Goal: Task Accomplishment & Management: Use online tool/utility

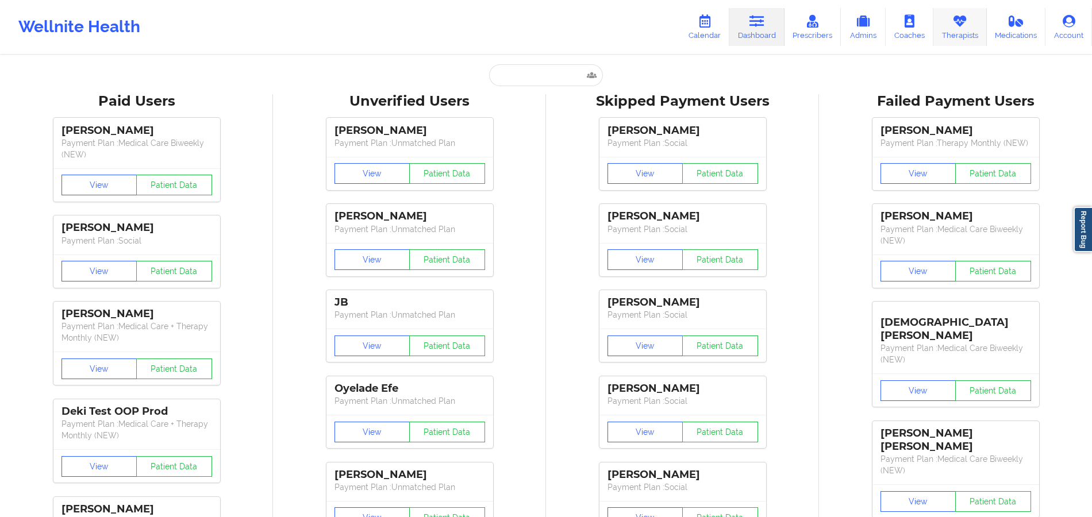
click at [950, 32] on link "Therapists" at bounding box center [959, 27] width 53 height 38
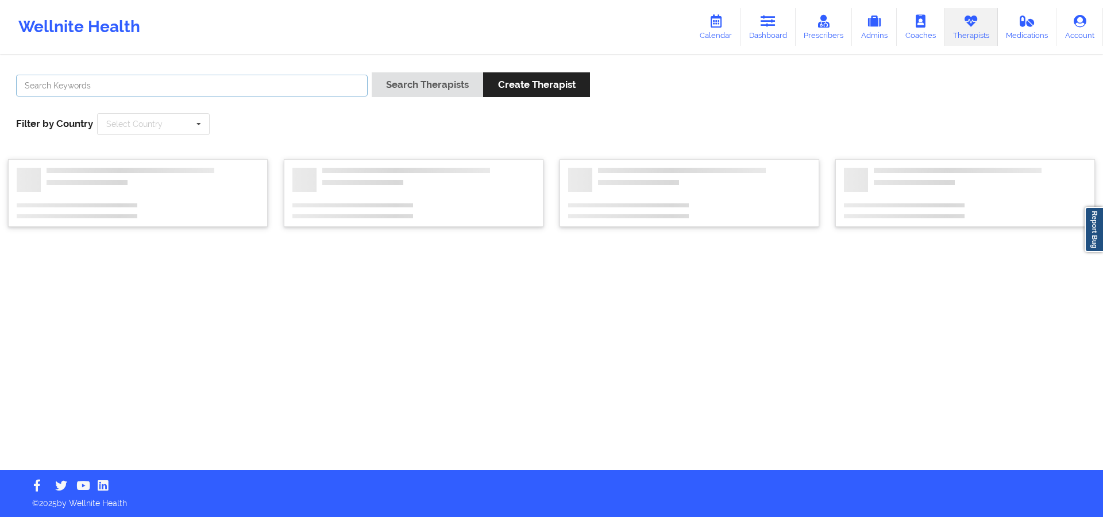
drag, startPoint x: 326, startPoint y: 84, endPoint x: 320, endPoint y: 31, distance: 53.2
click at [320, 31] on div "Wellnite Health Calendar Dashboard Prescribers Admins Coaches Therapists Medica…" at bounding box center [551, 235] width 1103 height 470
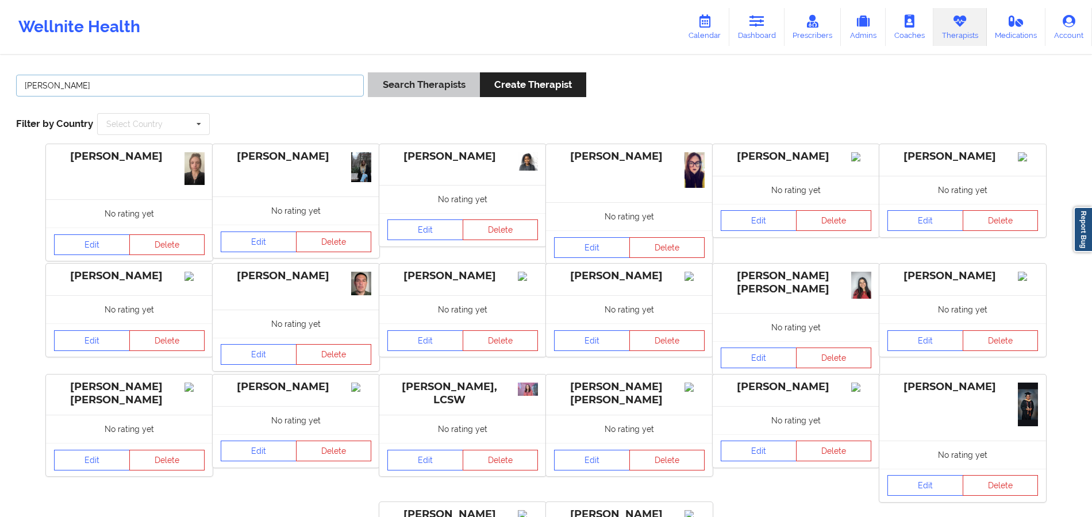
type input "JESSICA KUK"
click at [412, 88] on button "Search Therapists" at bounding box center [423, 84] width 111 height 25
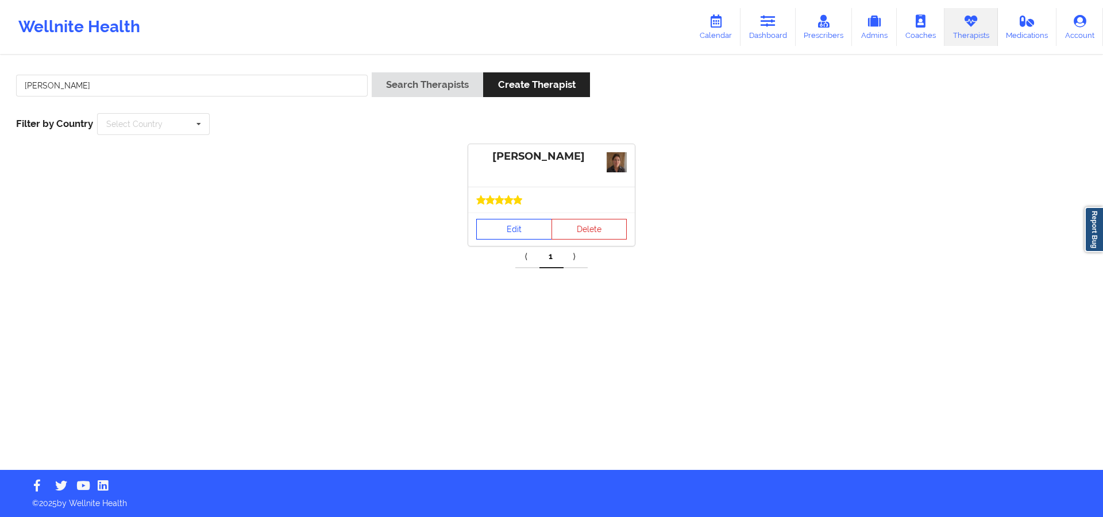
click at [519, 230] on link "Edit" at bounding box center [514, 229] width 76 height 21
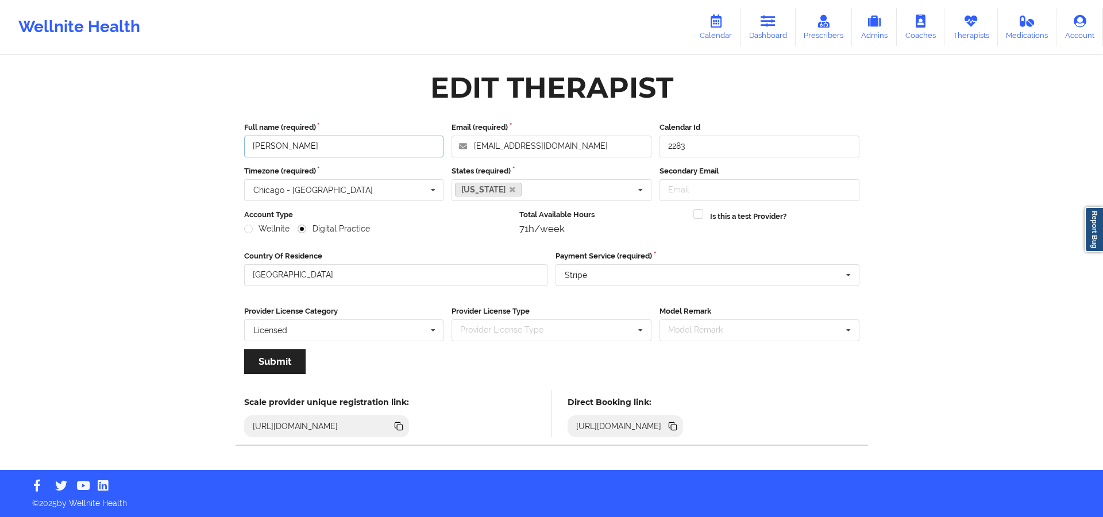
drag, startPoint x: 369, startPoint y: 141, endPoint x: 233, endPoint y: 147, distance: 136.3
click at [233, 147] on div "Edit Therapist Full name (required) Jessica Kuklo Email (required) kukloeed@me.…" at bounding box center [551, 263] width 647 height 396
click at [674, 425] on icon at bounding box center [672, 425] width 6 height 6
click at [967, 37] on link "Therapists" at bounding box center [970, 27] width 53 height 38
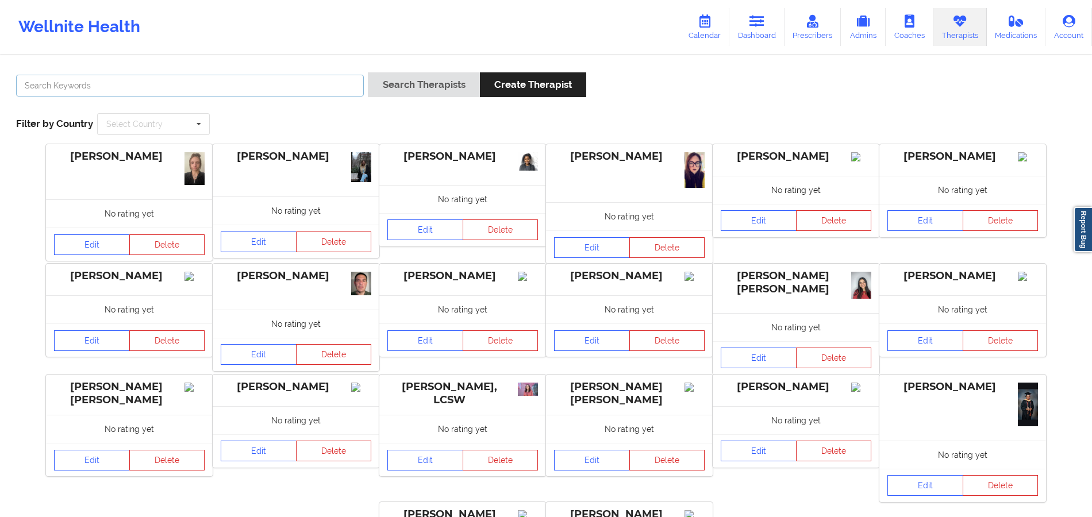
click at [210, 91] on input "text" at bounding box center [190, 86] width 348 height 22
paste input "Detra Whiting"
type input "Detra Whiting"
click at [481, 90] on button "Create Therapist" at bounding box center [533, 84] width 106 height 25
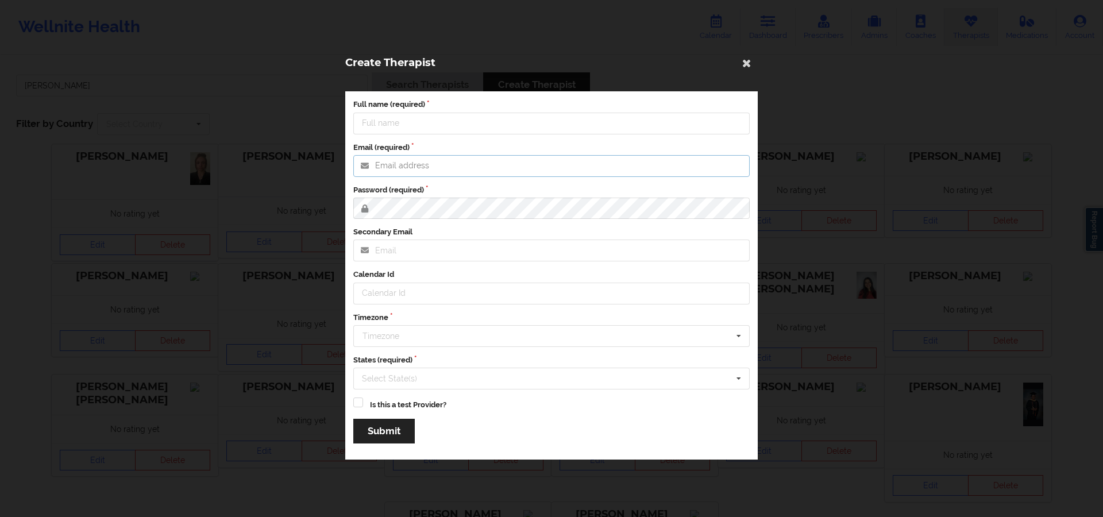
type input "jenica@wellnite.com"
click at [753, 55] on icon at bounding box center [747, 62] width 18 height 18
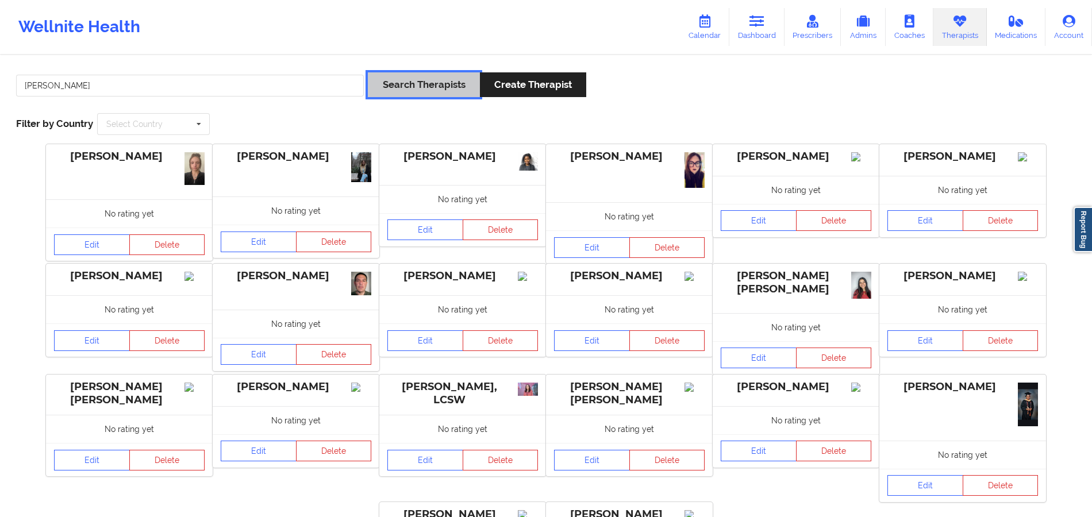
click at [435, 85] on button "Search Therapists" at bounding box center [423, 84] width 111 height 25
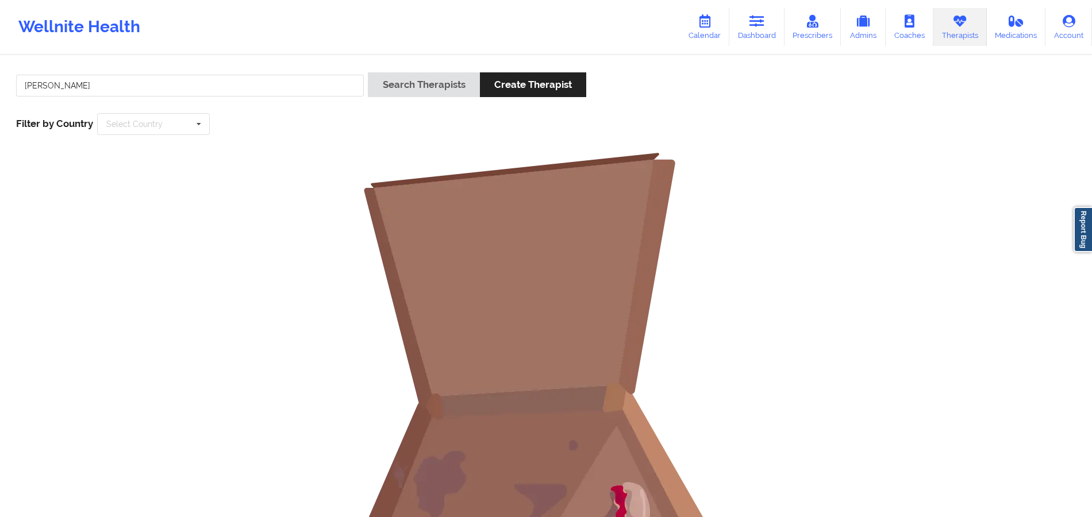
click at [225, 104] on div "Detra Whiting" at bounding box center [190, 88] width 356 height 33
click at [224, 90] on input "Detra Whiting" at bounding box center [190, 86] width 348 height 22
click at [368, 72] on button "Search Therapists" at bounding box center [423, 84] width 111 height 25
click at [23, 87] on input "Detra Whiting" at bounding box center [190, 86] width 348 height 22
click at [286, 94] on input "Detra Whiting" at bounding box center [190, 86] width 348 height 22
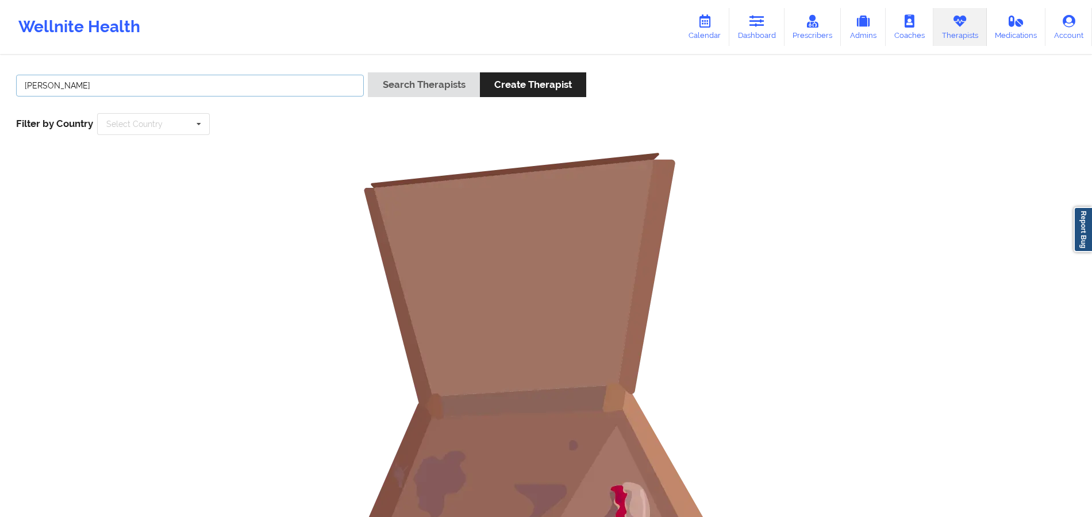
click at [75, 82] on input "Detra Whiting" at bounding box center [190, 86] width 348 height 22
type input "Detra"
click at [368, 72] on button "Search Therapists" at bounding box center [423, 84] width 111 height 25
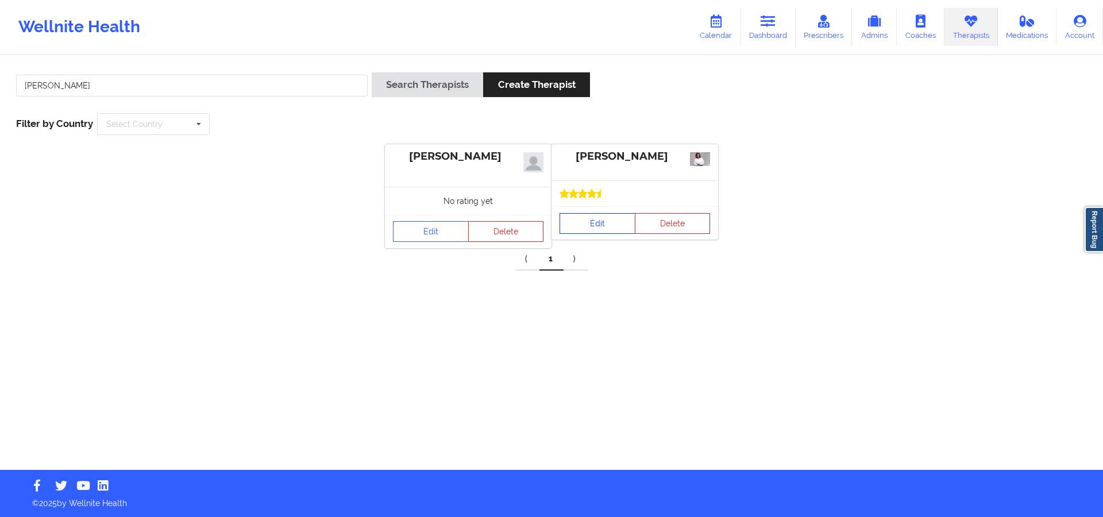
click at [608, 229] on link "Edit" at bounding box center [598, 223] width 76 height 21
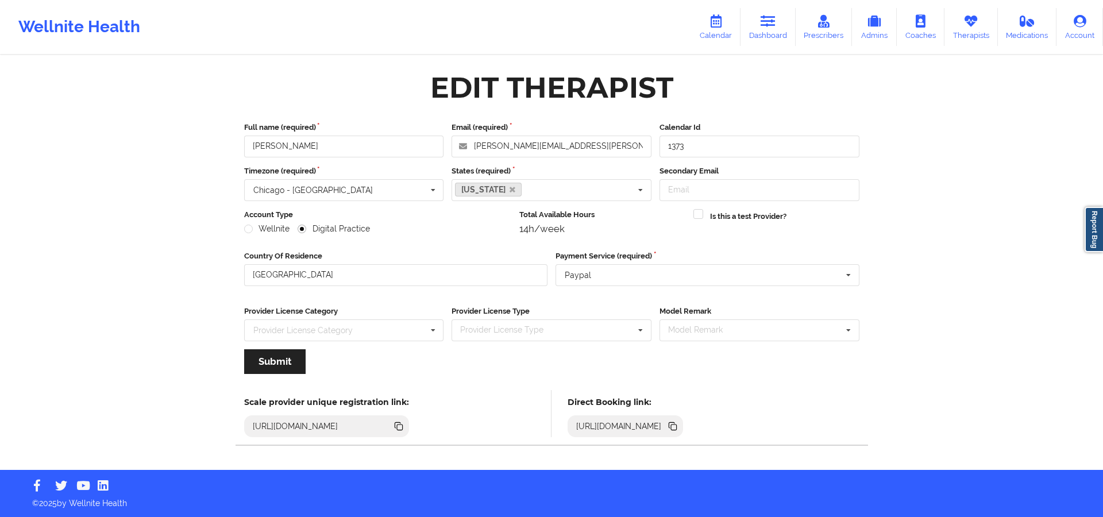
click at [679, 420] on icon at bounding box center [672, 426] width 13 height 13
click at [371, 146] on input "Detra Whiting" at bounding box center [344, 147] width 200 height 22
paste input "https://www.wellnite.co/direct-booking/provider/64af5d9614e3b000156deb48"
type input "Detra Whiting"
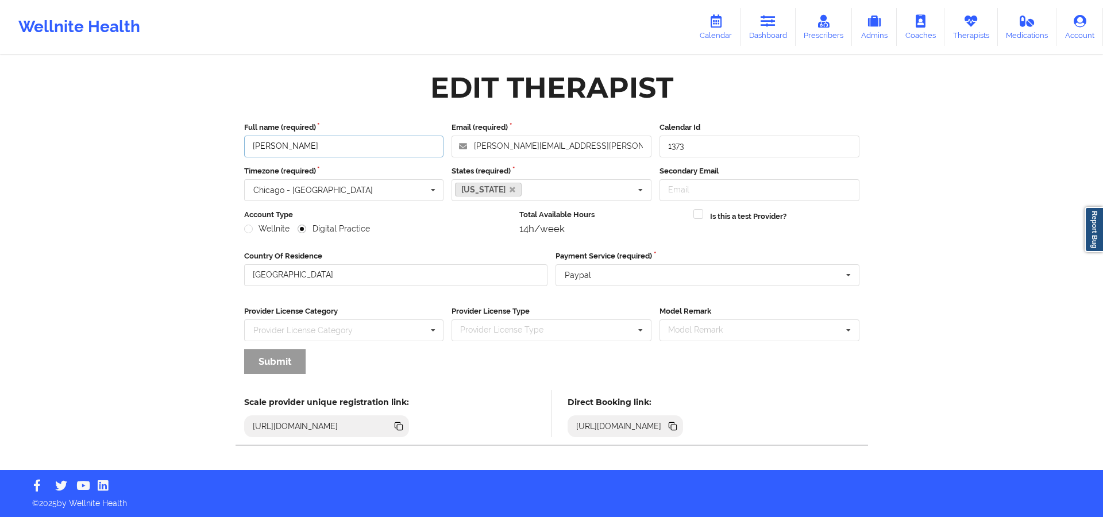
scroll to position [0, 0]
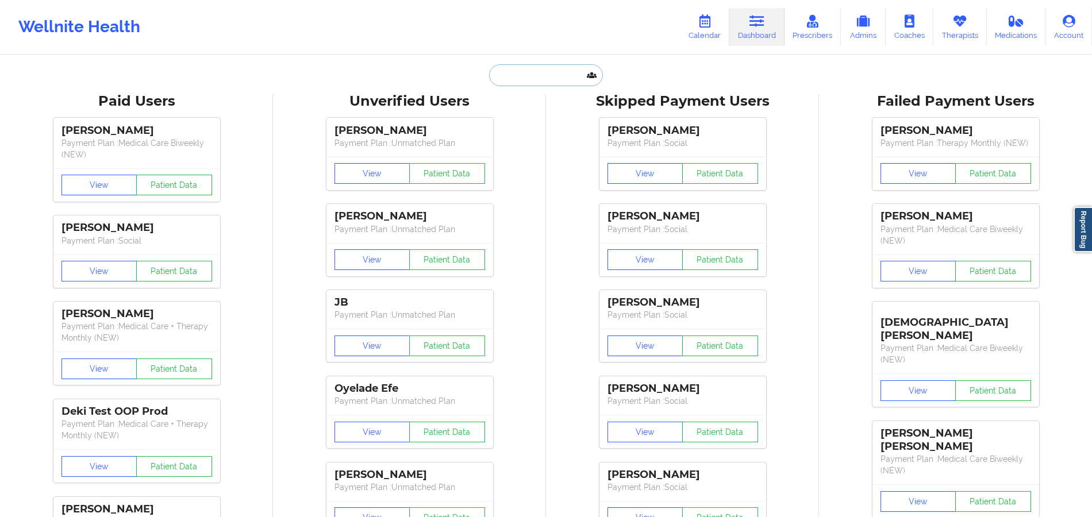
click at [523, 67] on input "text" at bounding box center [546, 75] width 114 height 22
paste input "[PERSON_NAME]"
type input "[PERSON_NAME]"
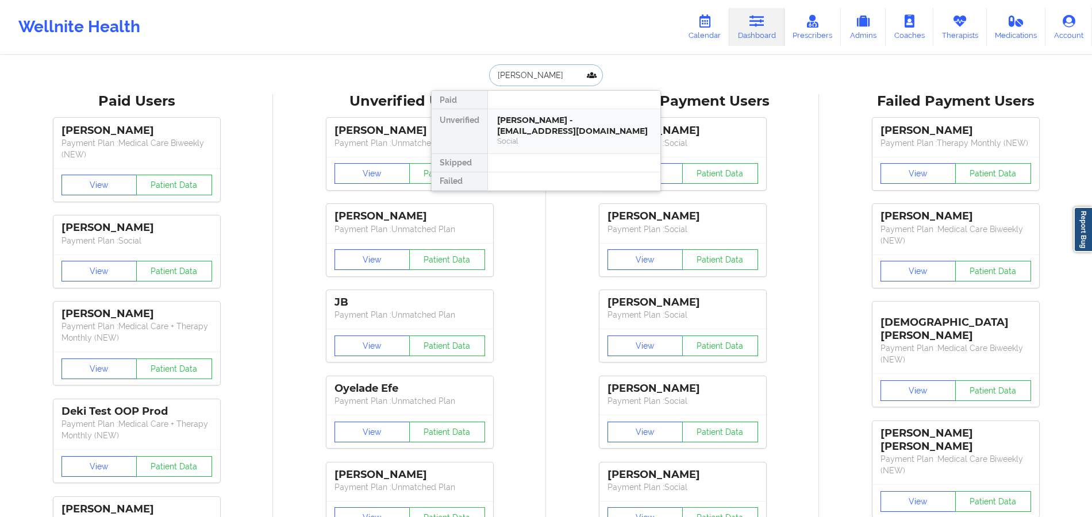
click at [526, 111] on div "[PERSON_NAME] - [EMAIL_ADDRESS][DOMAIN_NAME] Social" at bounding box center [574, 131] width 172 height 44
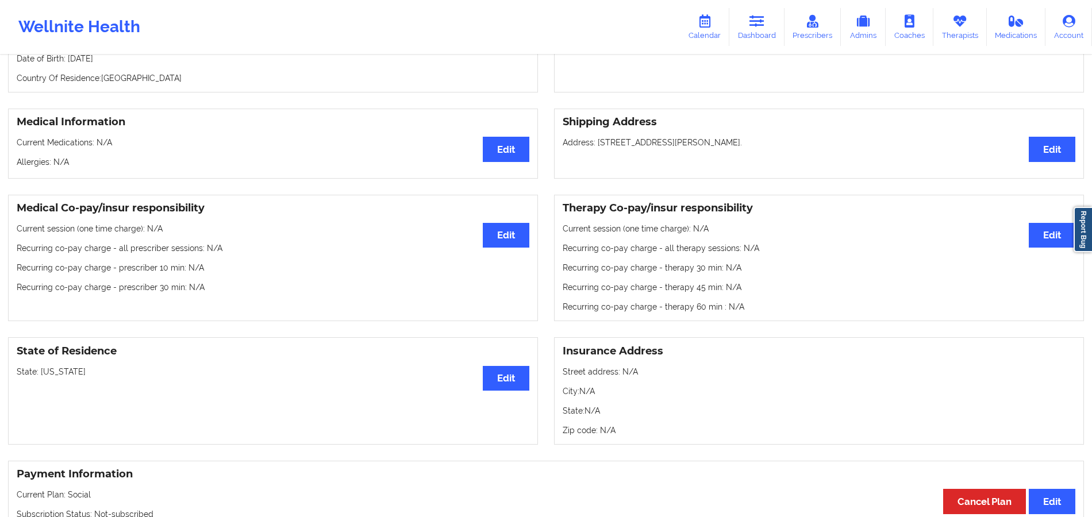
scroll to position [207, 0]
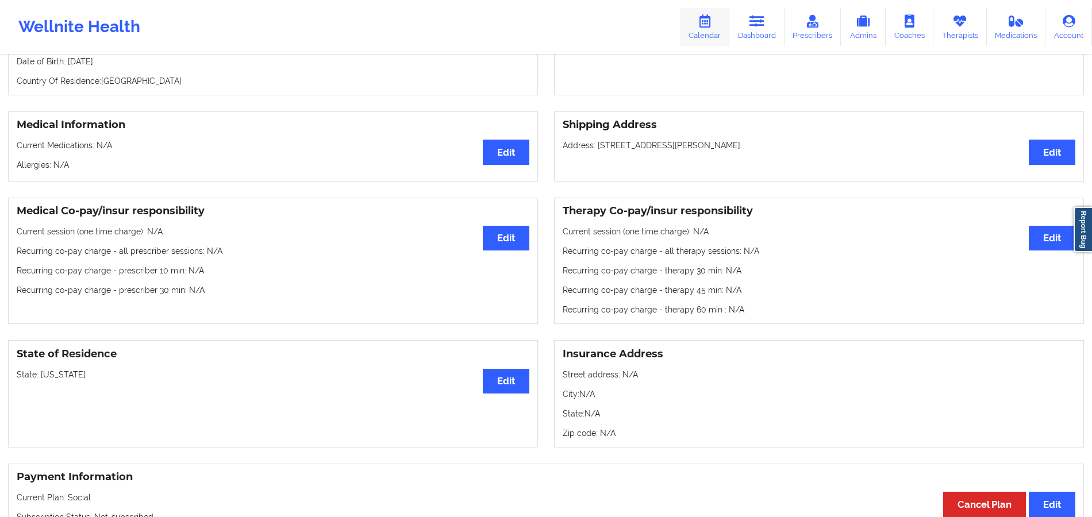
click at [700, 31] on link "Calendar" at bounding box center [704, 27] width 49 height 38
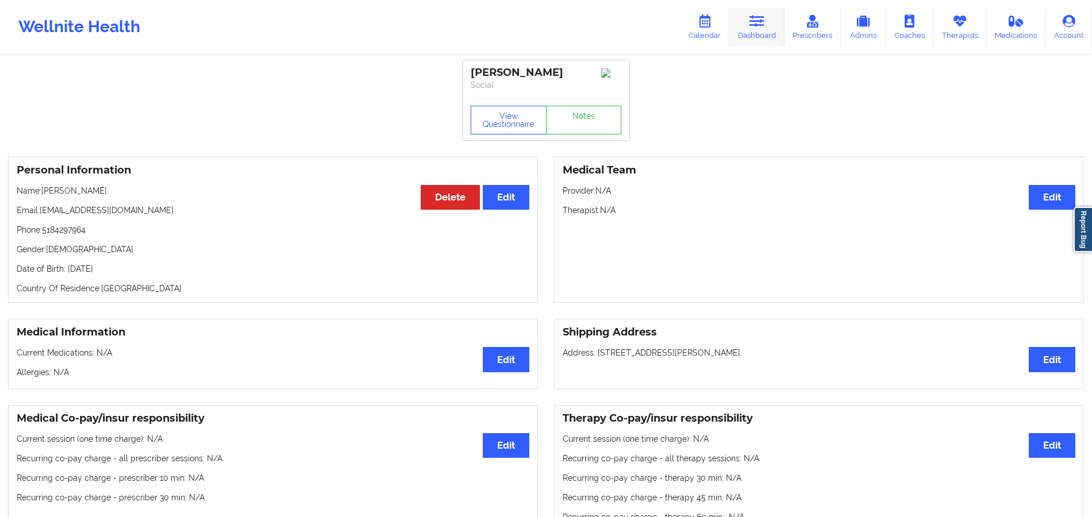
click at [770, 32] on link "Dashboard" at bounding box center [756, 27] width 55 height 38
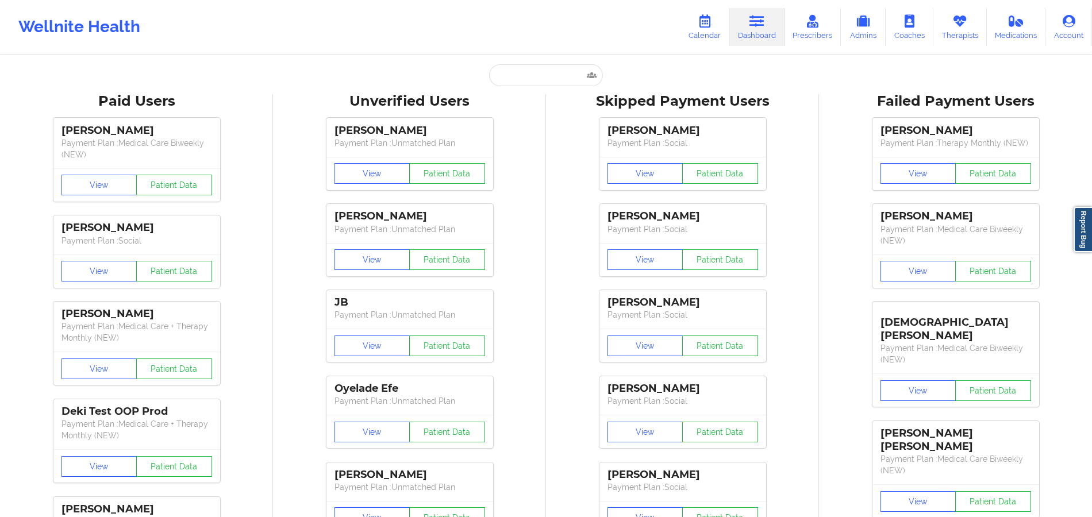
click at [548, 82] on input "text" at bounding box center [546, 75] width 114 height 22
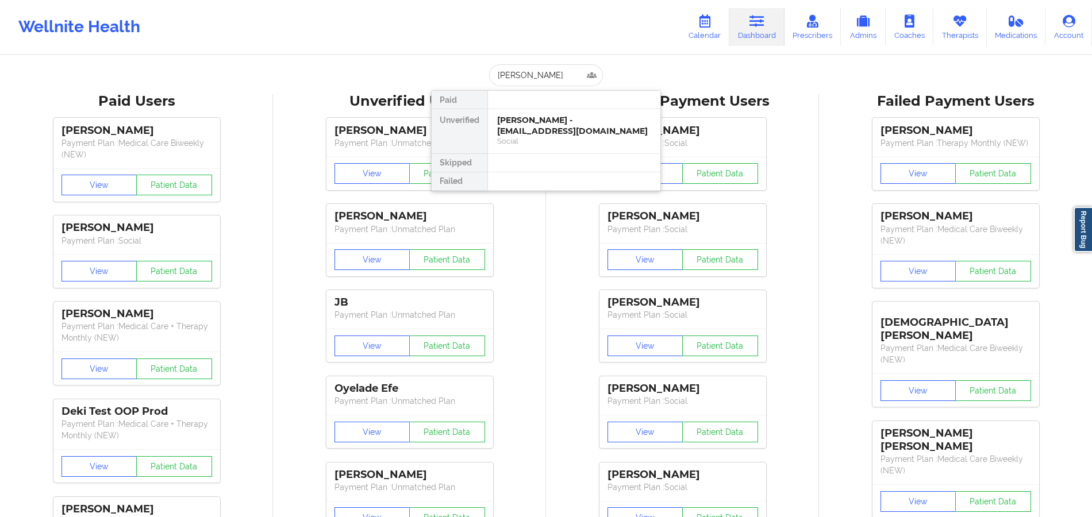
type input "[PERSON_NAME]"
click at [539, 127] on div "[PERSON_NAME] - [EMAIL_ADDRESS][DOMAIN_NAME]" at bounding box center [574, 125] width 154 height 21
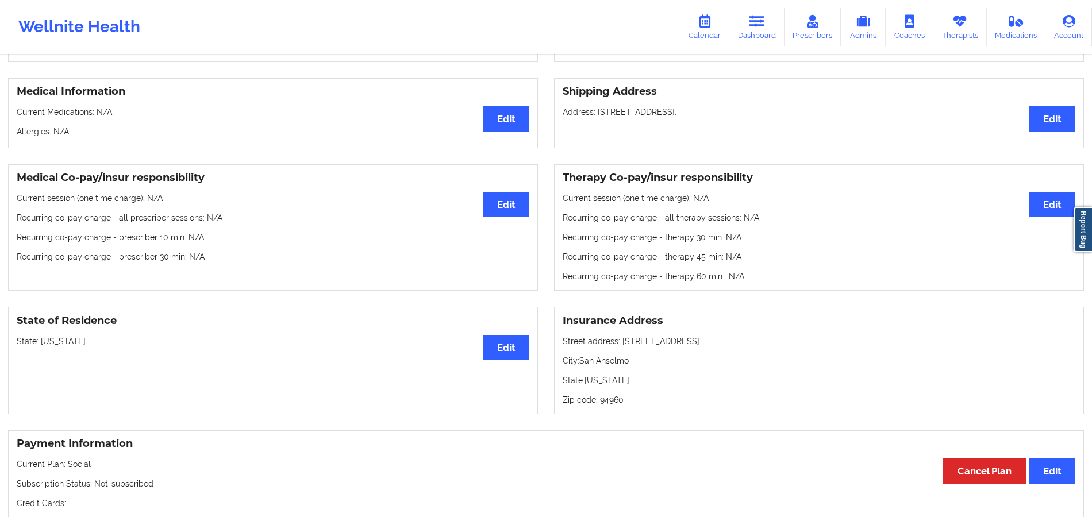
scroll to position [252, 0]
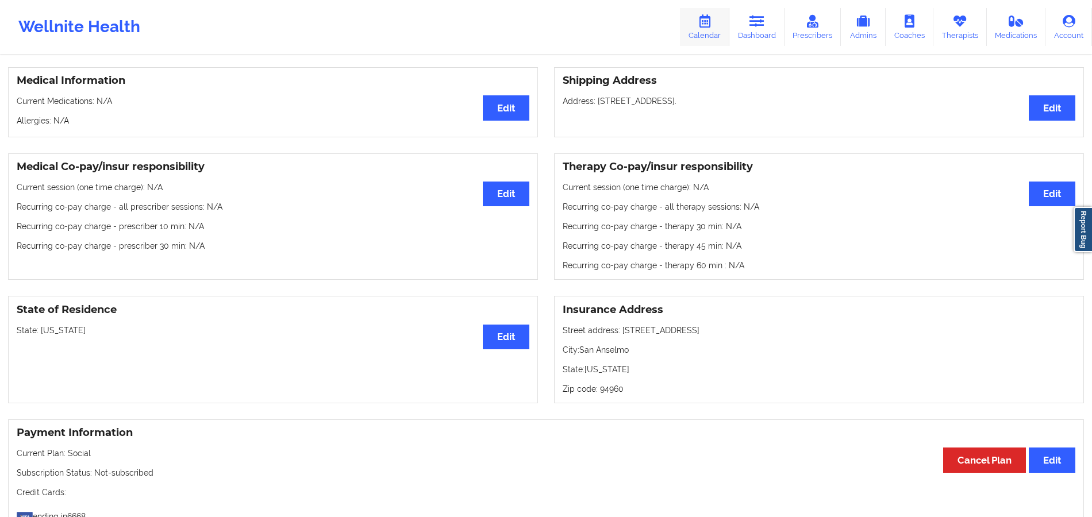
click at [716, 33] on link "Calendar" at bounding box center [704, 27] width 49 height 38
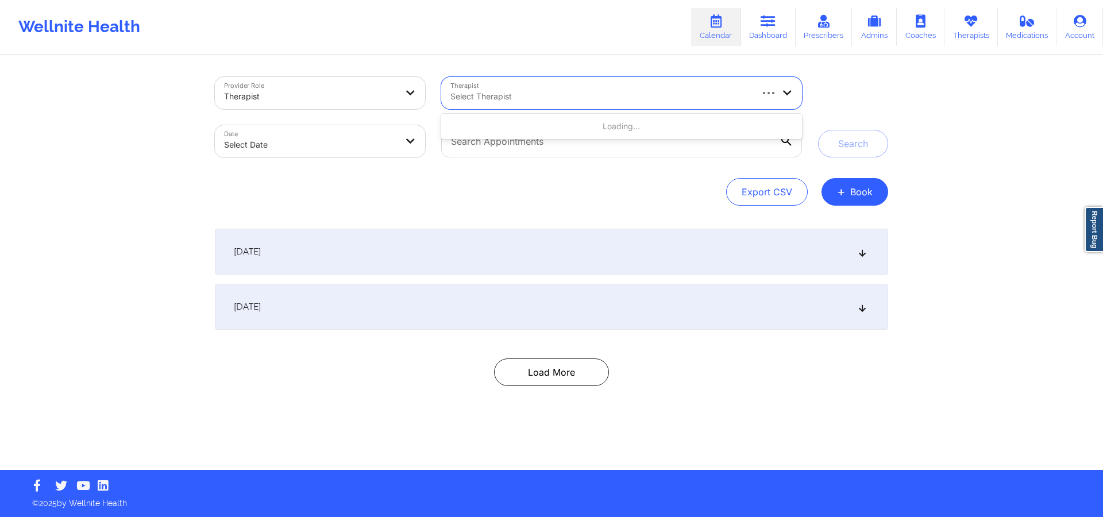
click at [501, 90] on div at bounding box center [600, 97] width 300 height 14
type input "usha"
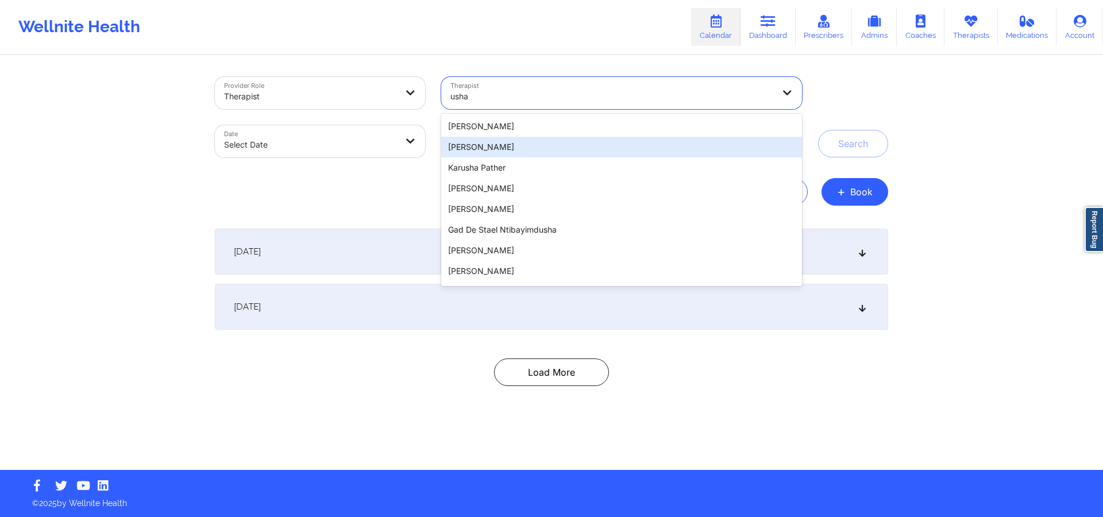
click at [526, 147] on div "[PERSON_NAME]" at bounding box center [621, 147] width 361 height 21
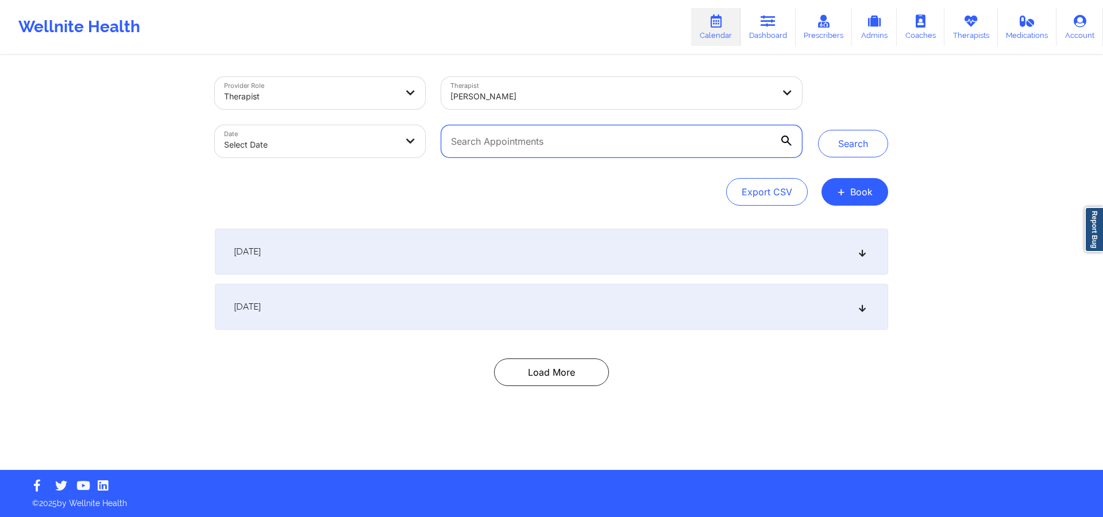
click at [526, 147] on input "text" at bounding box center [621, 141] width 361 height 32
click at [309, 149] on body "Wellnite Health Calendar Dashboard Prescribers Admins Coaches Therapists Medica…" at bounding box center [551, 258] width 1103 height 517
select select "2025-8"
select select "2025-9"
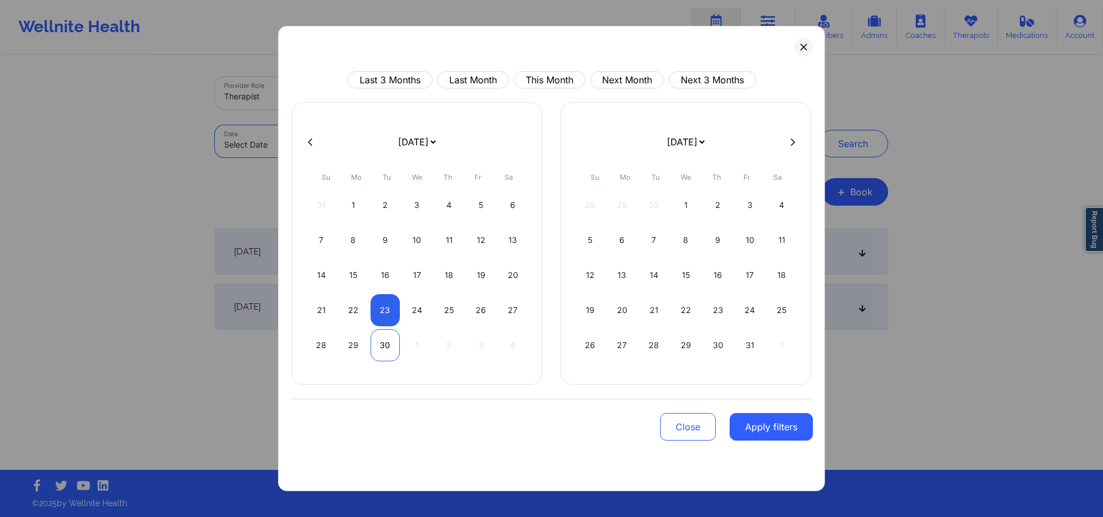
click at [381, 346] on div "30" at bounding box center [385, 345] width 29 height 32
select select "2025-8"
select select "2025-9"
click at [751, 420] on button "Apply filters" at bounding box center [771, 427] width 83 height 28
drag, startPoint x: 739, startPoint y: 429, endPoint x: 784, endPoint y: 426, distance: 44.9
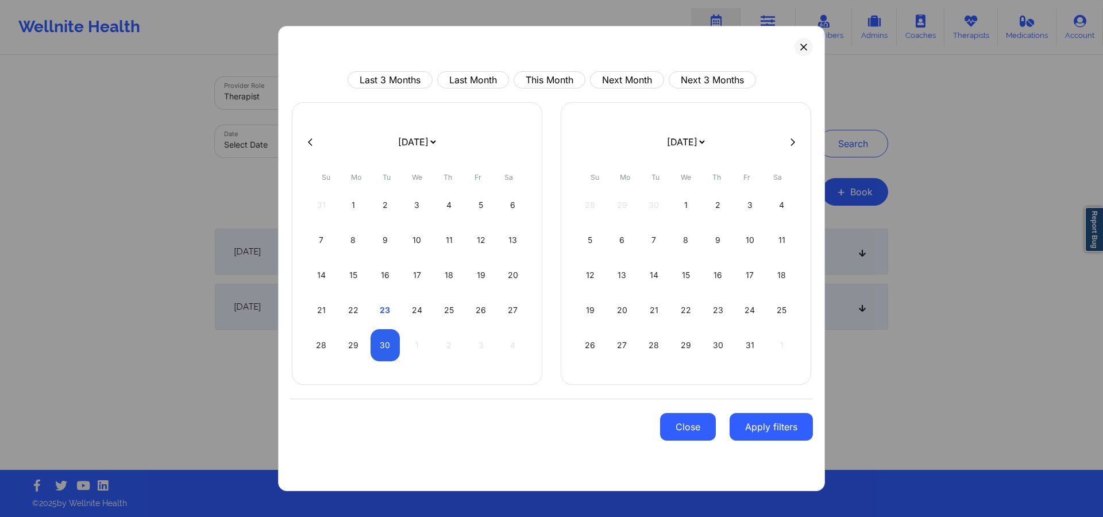
drag, startPoint x: 784, startPoint y: 426, endPoint x: 714, endPoint y: 430, distance: 69.6
click at [714, 430] on button "Close" at bounding box center [688, 427] width 56 height 28
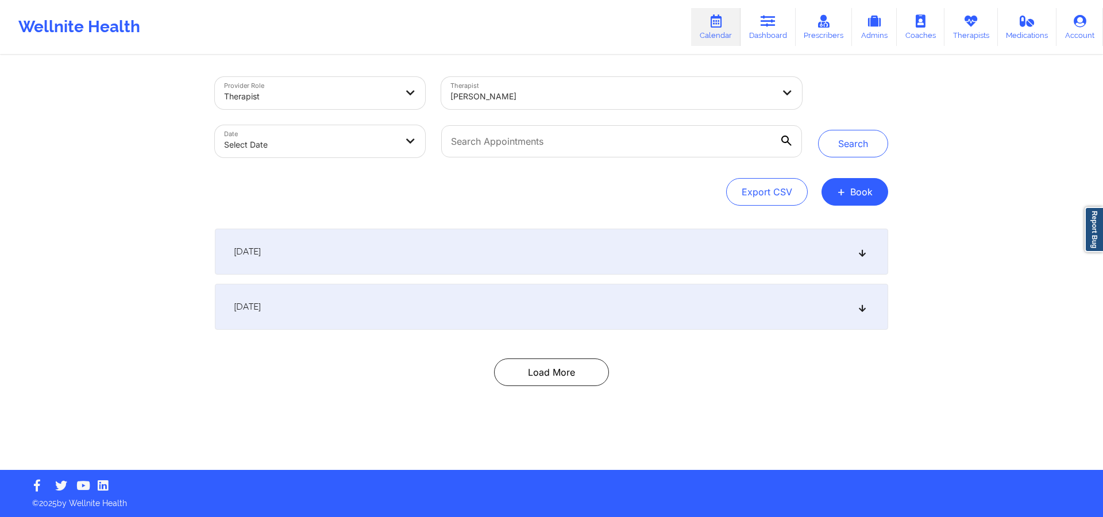
click at [390, 146] on body "Wellnite Health Calendar Dashboard Prescribers Admins Coaches Therapists Medica…" at bounding box center [551, 258] width 1103 height 517
select select "2025-8"
select select "2025-9"
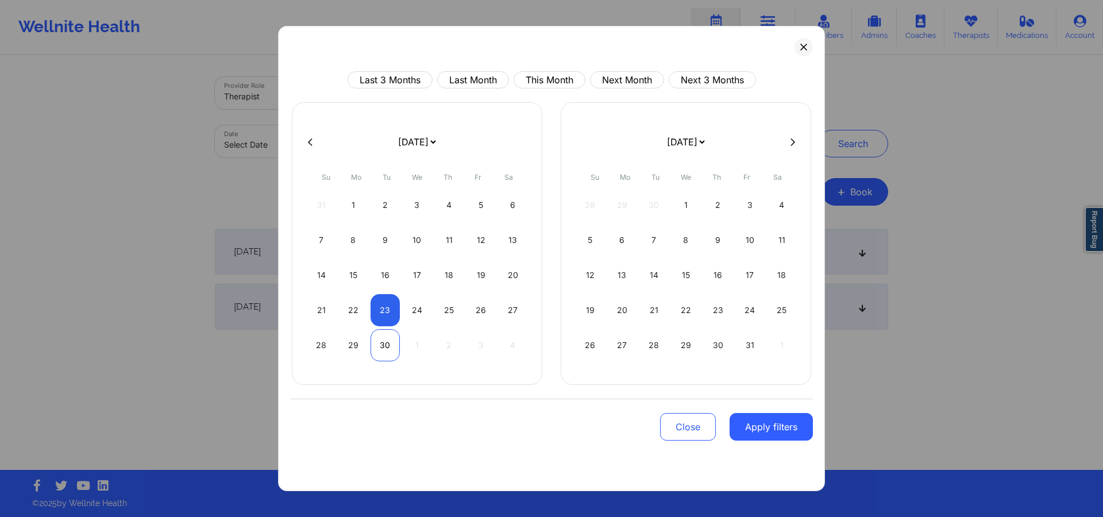
click at [381, 340] on div "30" at bounding box center [385, 345] width 29 height 32
select select "2025-8"
select select "2025-9"
click at [755, 423] on button "Apply filters" at bounding box center [771, 427] width 83 height 28
click at [781, 430] on button "Apply filters" at bounding box center [771, 427] width 83 height 28
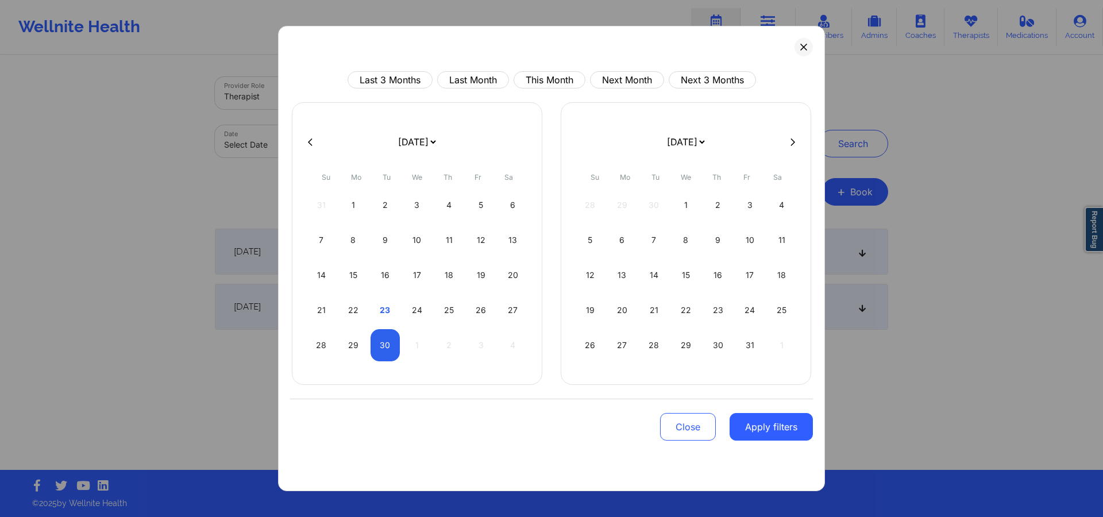
drag, startPoint x: 781, startPoint y: 430, endPoint x: 750, endPoint y: 401, distance: 42.7
click at [750, 401] on div "Close Apply filters" at bounding box center [551, 425] width 523 height 53
click at [687, 426] on button "Close" at bounding box center [688, 427] width 56 height 28
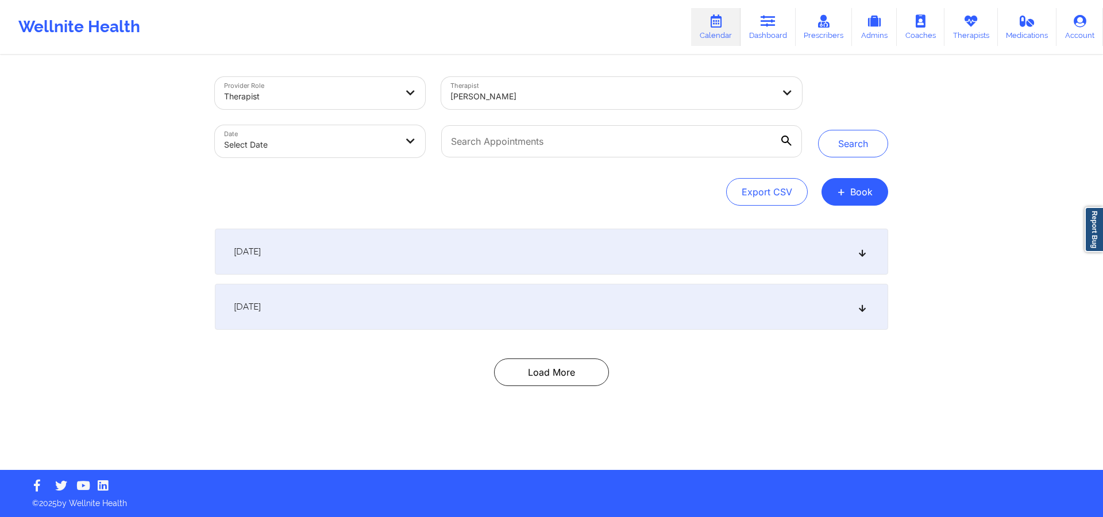
click at [414, 154] on body "Wellnite Health Calendar Dashboard Prescribers Admins Coaches Therapists Medica…" at bounding box center [551, 258] width 1103 height 517
select select "2025-8"
select select "2025-9"
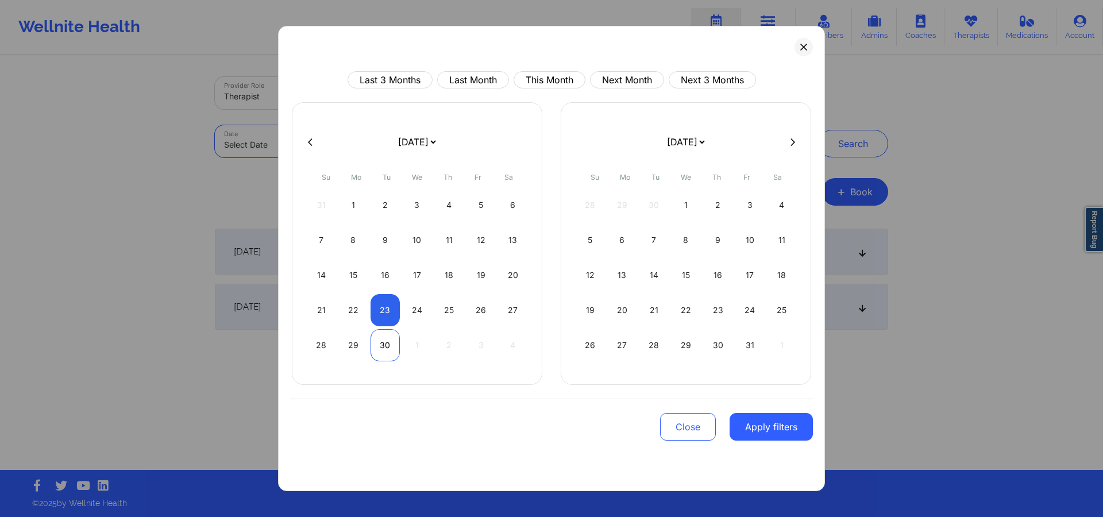
click at [380, 345] on div "30" at bounding box center [385, 345] width 29 height 32
select select "2025-8"
select select "2025-9"
click at [381, 345] on div "30" at bounding box center [385, 345] width 29 height 32
select select "2025-8"
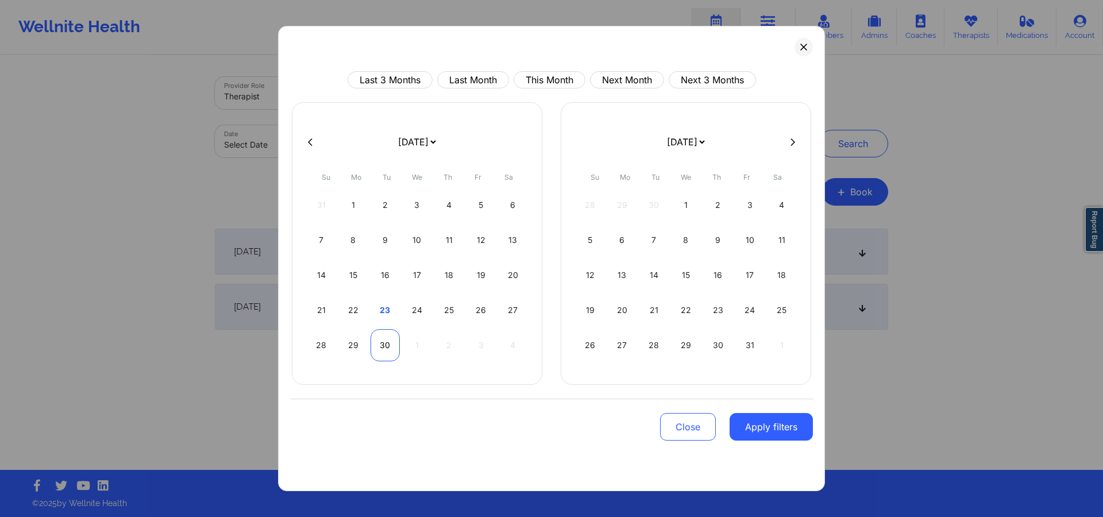
select select "2025-9"
click at [381, 345] on div "30" at bounding box center [385, 345] width 29 height 32
select select "2025-8"
select select "2025-9"
click at [381, 345] on div "30" at bounding box center [385, 345] width 29 height 32
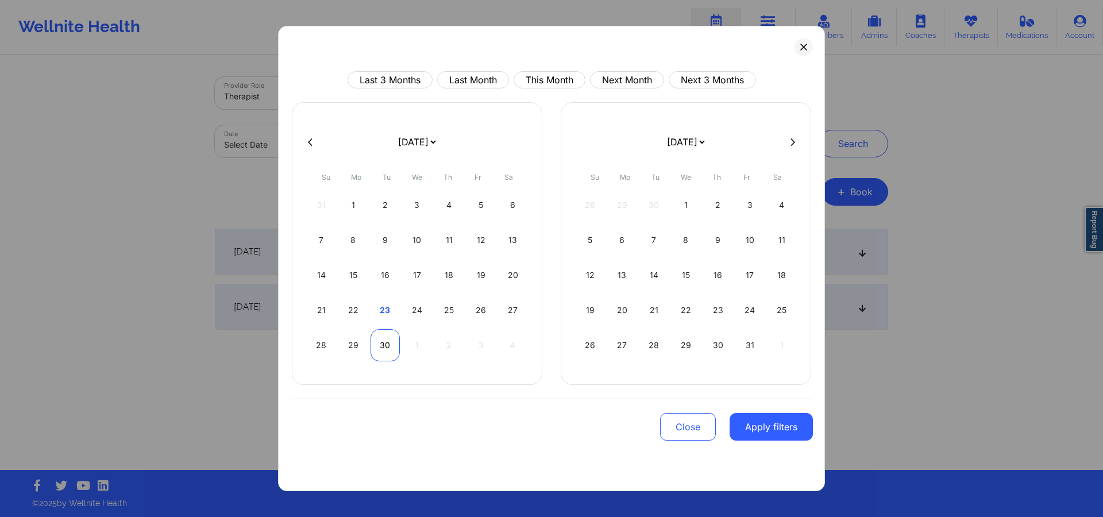
select select "2025-8"
select select "2025-9"
click at [404, 341] on div "28 29 30 1 2 3 4" at bounding box center [417, 345] width 221 height 32
click at [385, 344] on div "30" at bounding box center [385, 345] width 29 height 32
select select "2025-8"
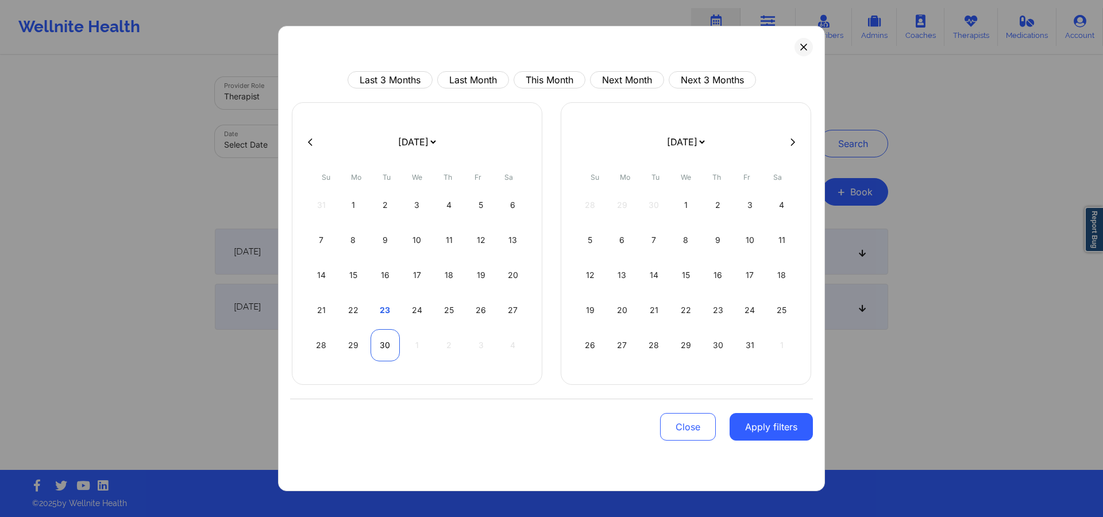
select select "2025-9"
select select "2025-8"
select select "2025-9"
select select "2025-8"
select select "2025-9"
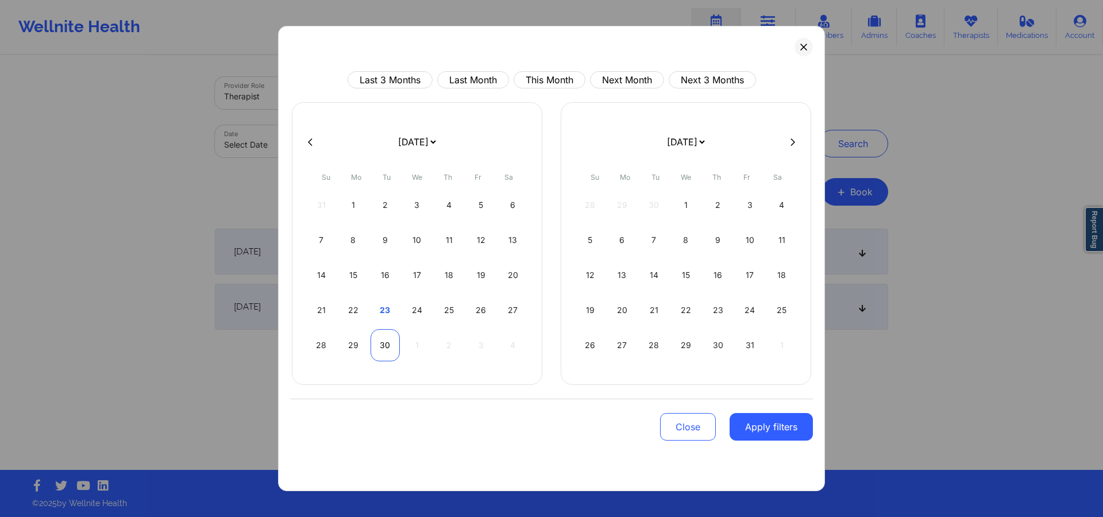
click at [392, 346] on div "30" at bounding box center [385, 345] width 29 height 32
select select "2025-8"
select select "2025-9"
click at [392, 346] on div "30" at bounding box center [385, 345] width 29 height 32
select select "2025-8"
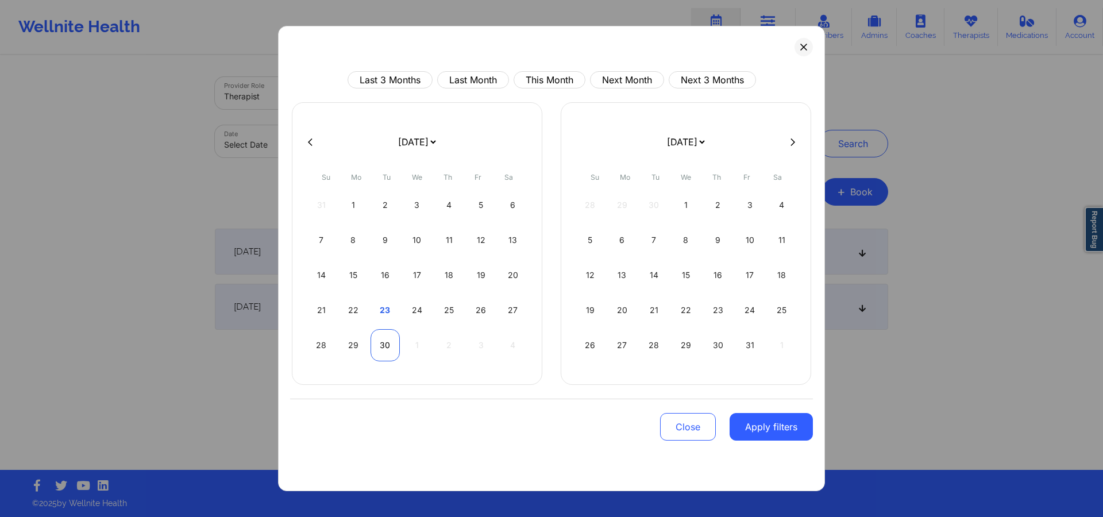
select select "2025-9"
select select "2025-8"
select select "2025-9"
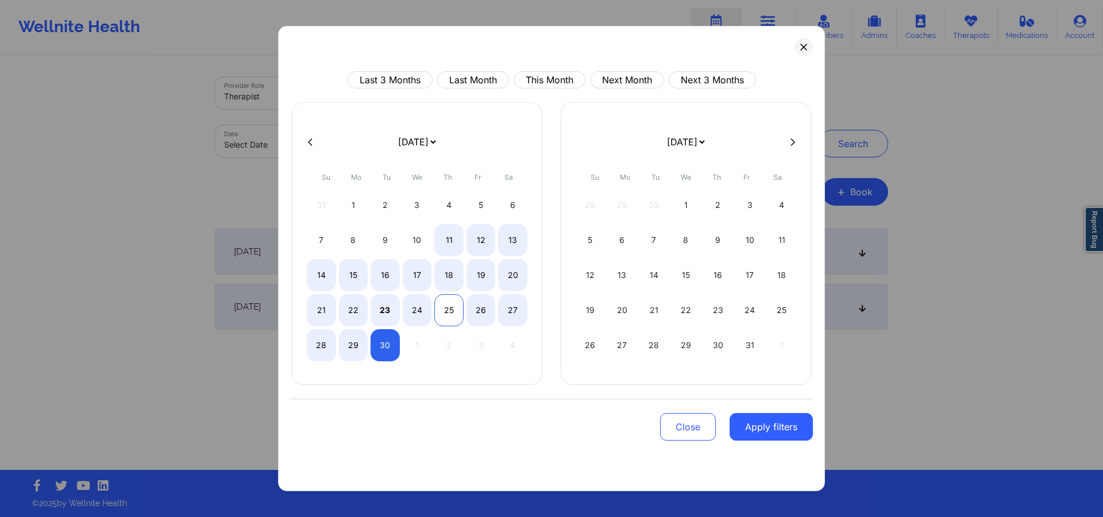
select select "2025-8"
select select "2025-9"
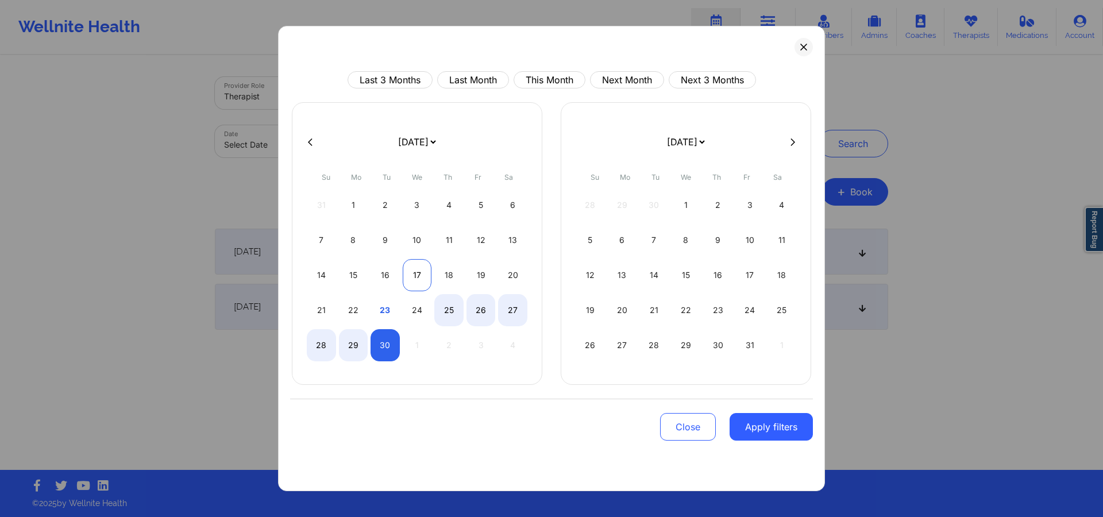
select select "2025-8"
select select "2025-9"
select select "2025-8"
select select "2025-9"
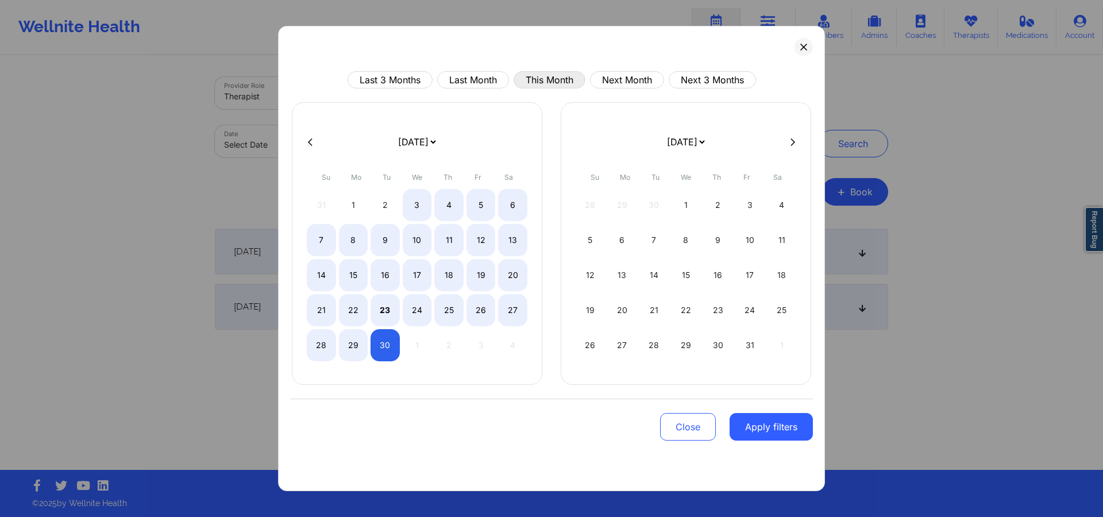
click at [560, 81] on button "This Month" at bounding box center [550, 79] width 72 height 17
select select "2025-8"
select select "2025-9"
click at [387, 345] on div "30" at bounding box center [385, 345] width 29 height 32
select select "2025-8"
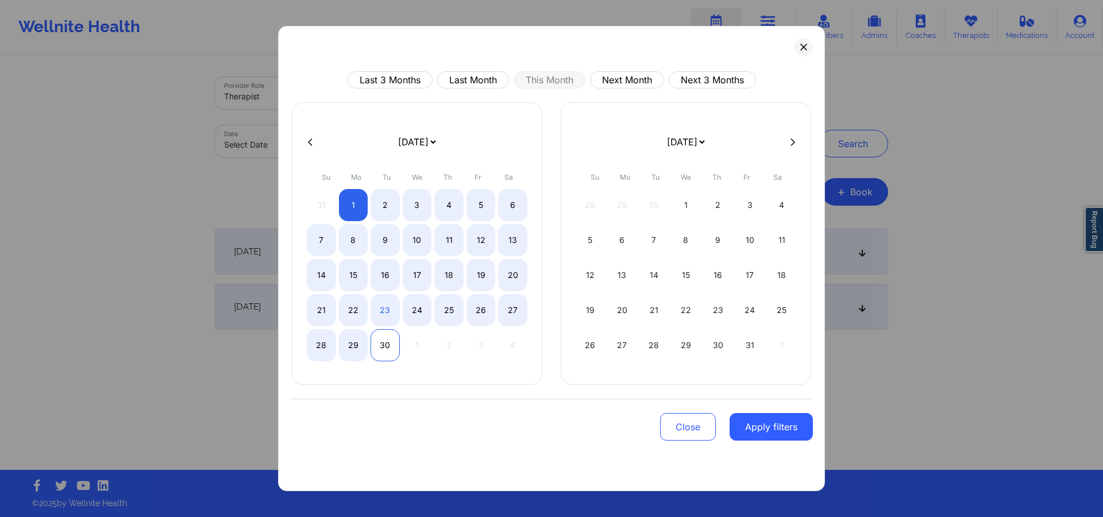
select select "2025-9"
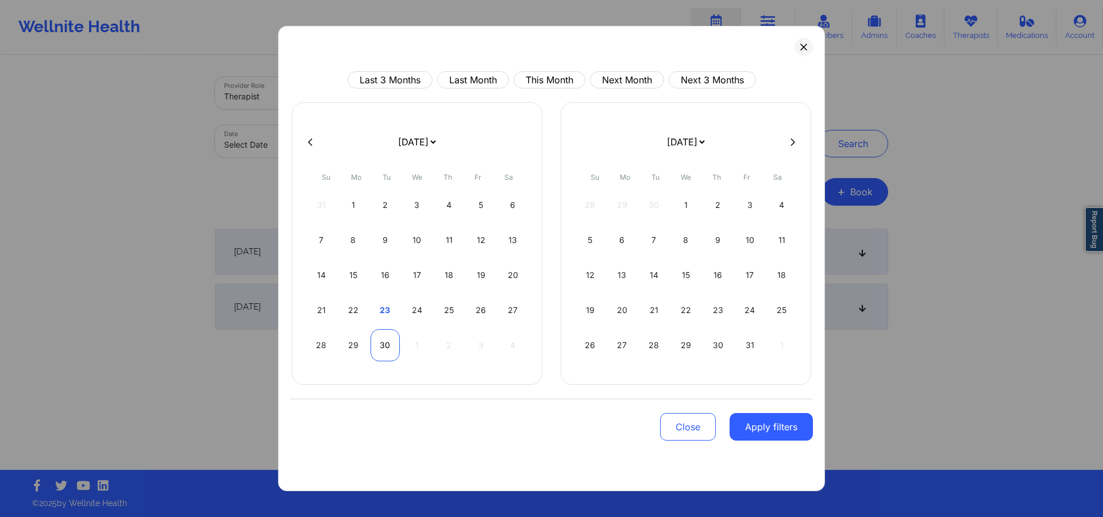
click at [387, 345] on div "30" at bounding box center [385, 345] width 29 height 32
select select "2025-8"
select select "2025-9"
click at [542, 81] on button "This Month" at bounding box center [550, 79] width 72 height 17
select select "2025-8"
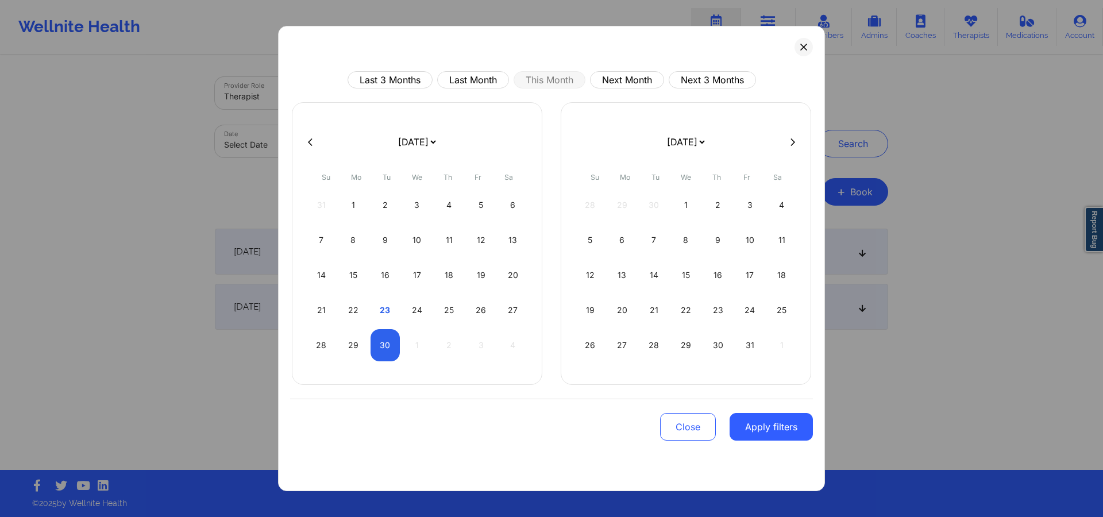
select select "2025-9"
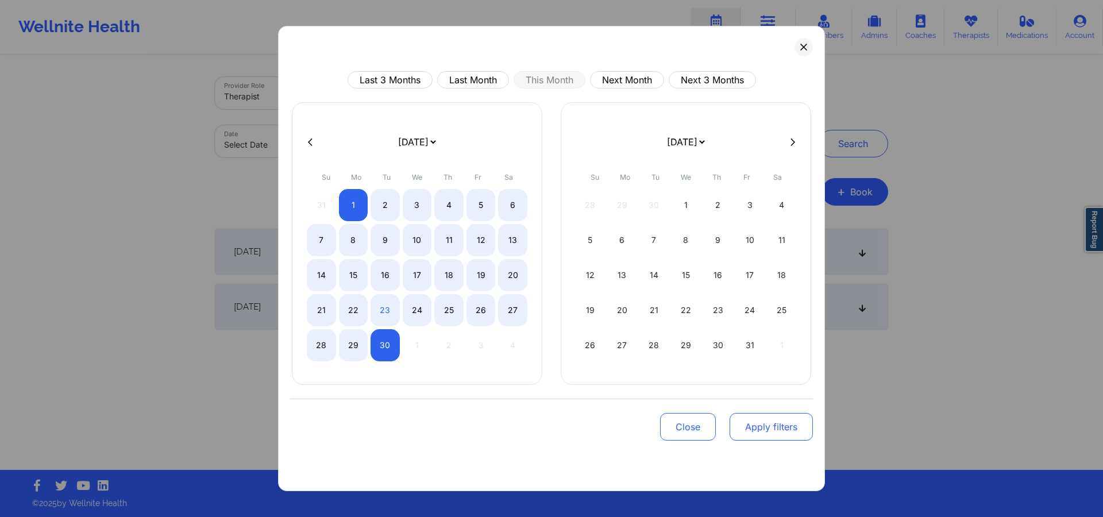
click at [773, 422] on button "Apply filters" at bounding box center [771, 427] width 83 height 28
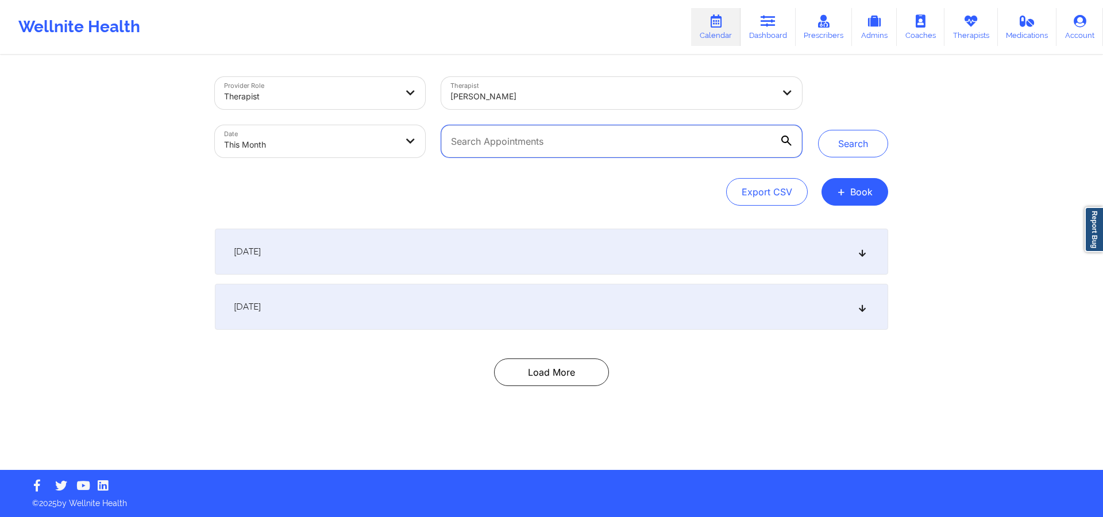
click at [616, 148] on input "text" at bounding box center [621, 141] width 361 height 32
click at [781, 144] on input "text" at bounding box center [621, 141] width 361 height 32
click at [550, 152] on input "text" at bounding box center [621, 141] width 361 height 32
click at [548, 148] on input "text" at bounding box center [621, 141] width 361 height 32
click at [575, 358] on button "Load More" at bounding box center [551, 372] width 115 height 28
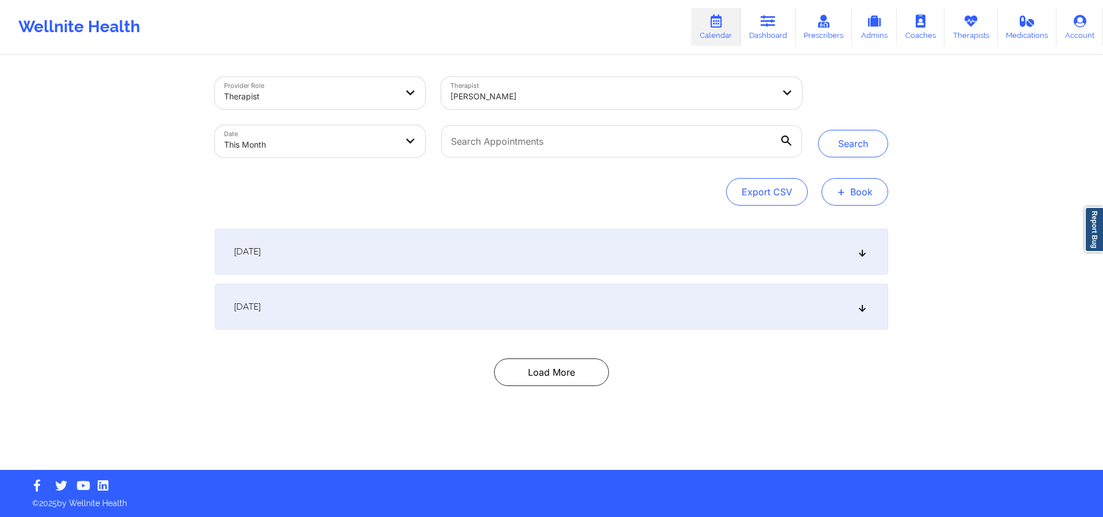
click at [840, 188] on span "+" at bounding box center [841, 191] width 9 height 6
click at [839, 223] on button "Therapy Session" at bounding box center [836, 228] width 88 height 19
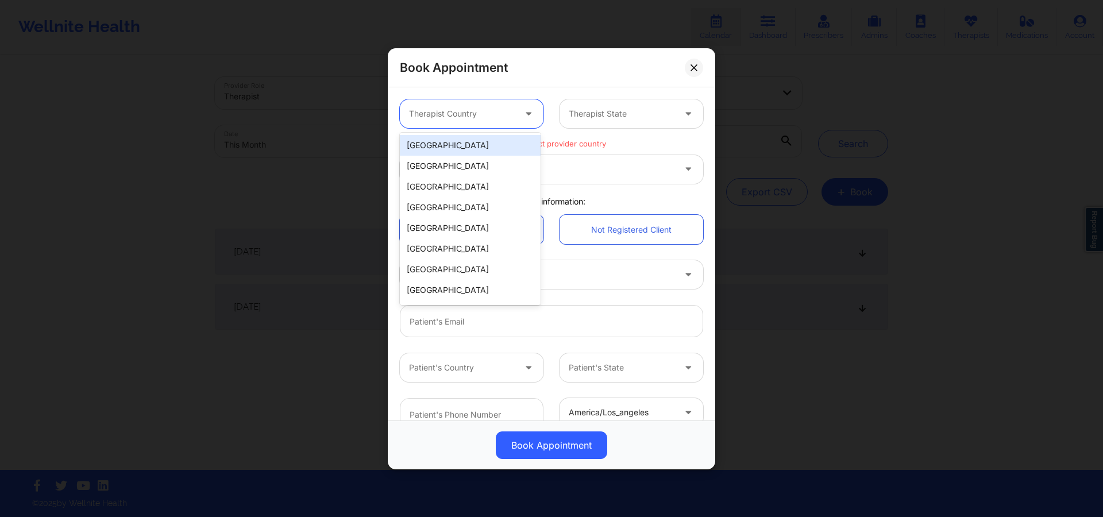
click at [510, 112] on div at bounding box center [462, 114] width 106 height 14
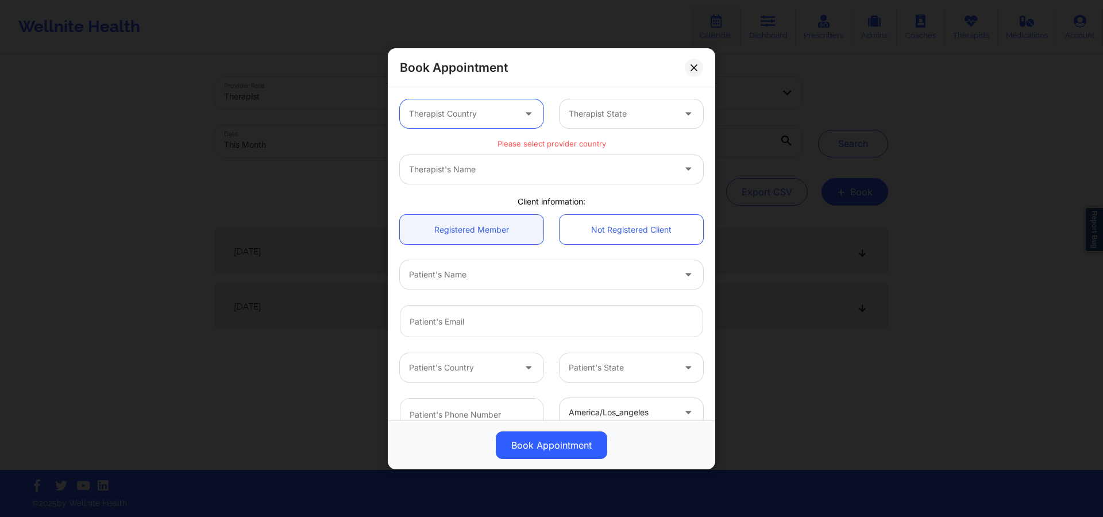
click at [481, 113] on div at bounding box center [462, 114] width 106 height 14
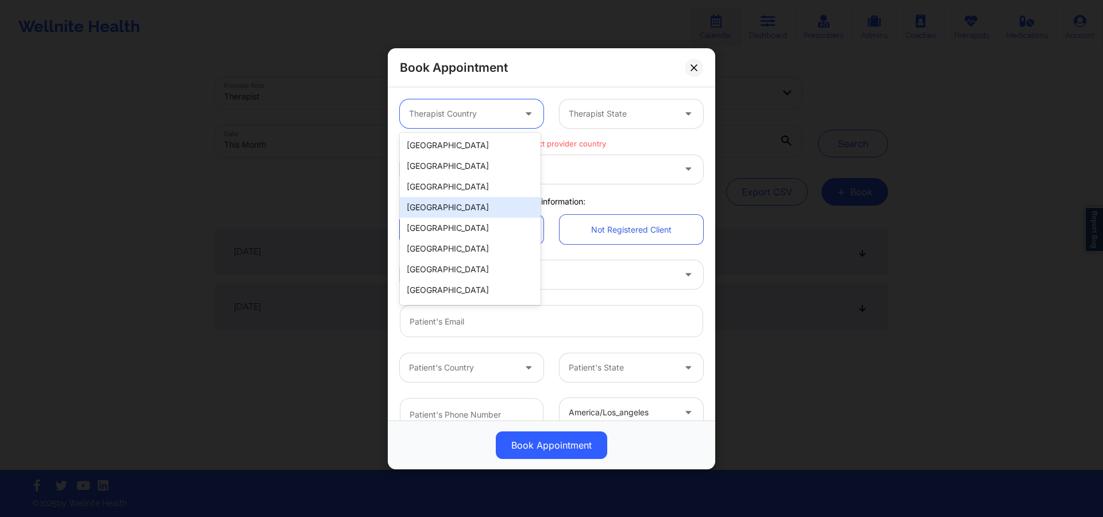
click at [470, 199] on div "[GEOGRAPHIC_DATA]" at bounding box center [470, 207] width 141 height 21
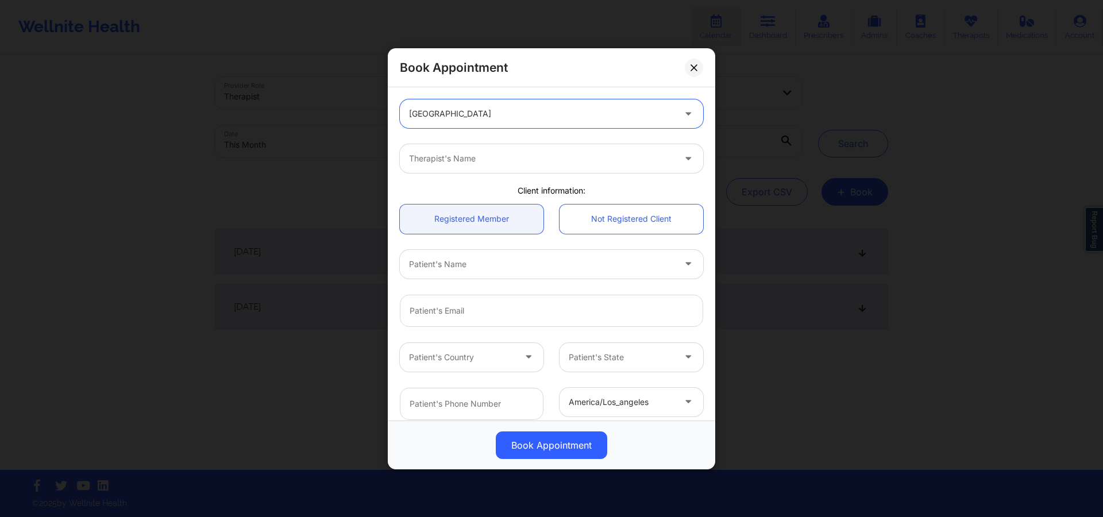
click at [549, 154] on div at bounding box center [541, 159] width 265 height 14
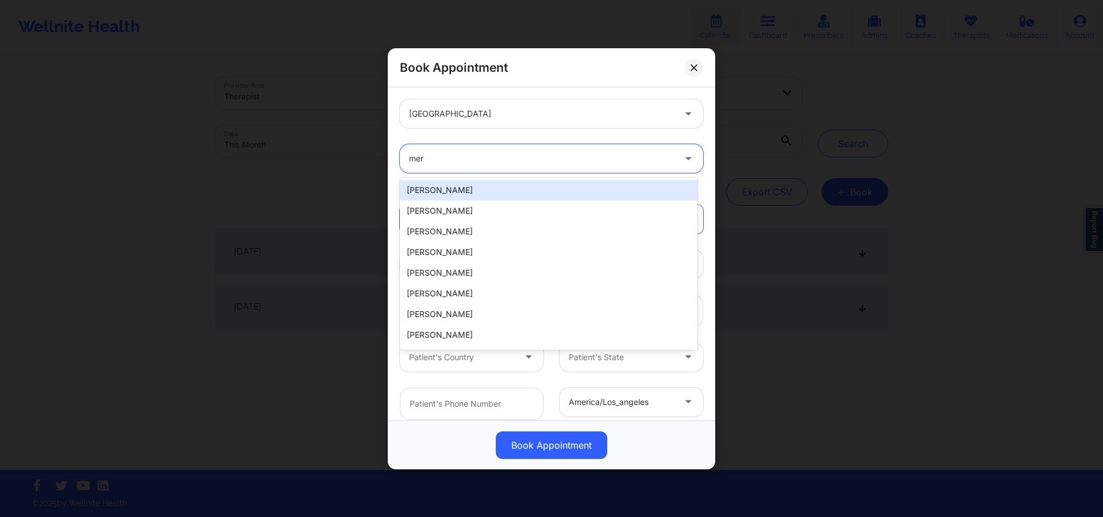
type input "mer"
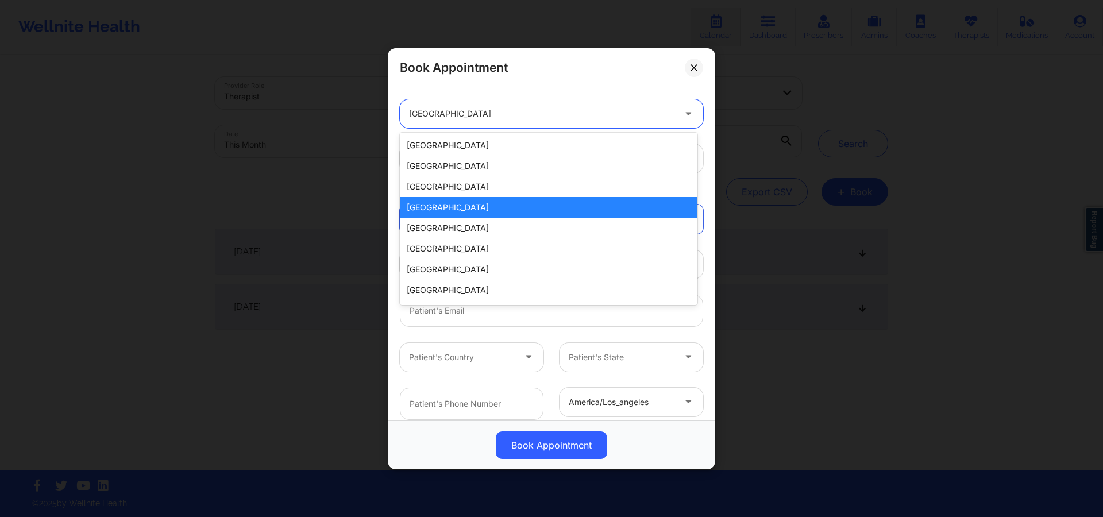
click at [523, 107] on div at bounding box center [541, 114] width 265 height 14
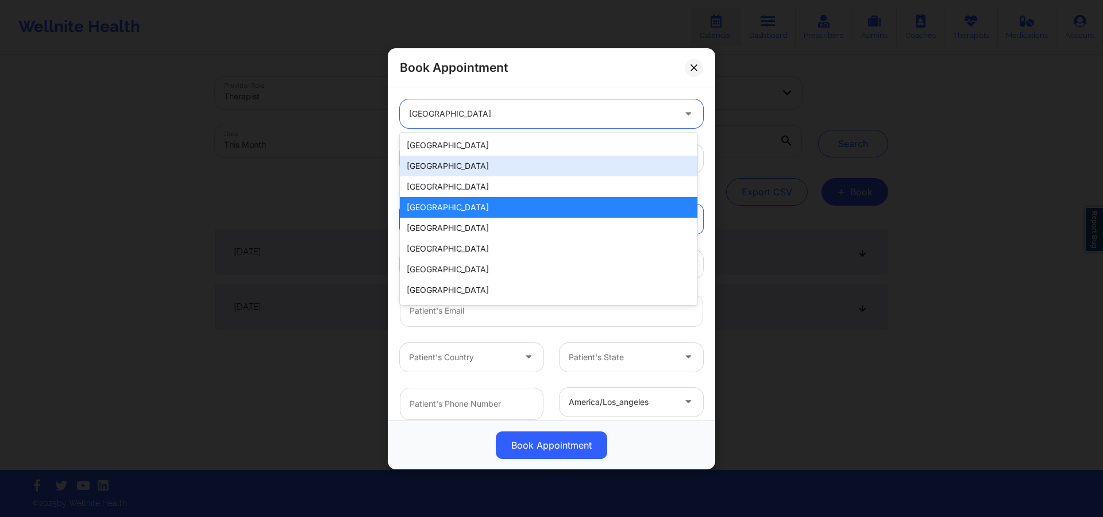
click at [487, 157] on div "[GEOGRAPHIC_DATA]" at bounding box center [549, 166] width 298 height 21
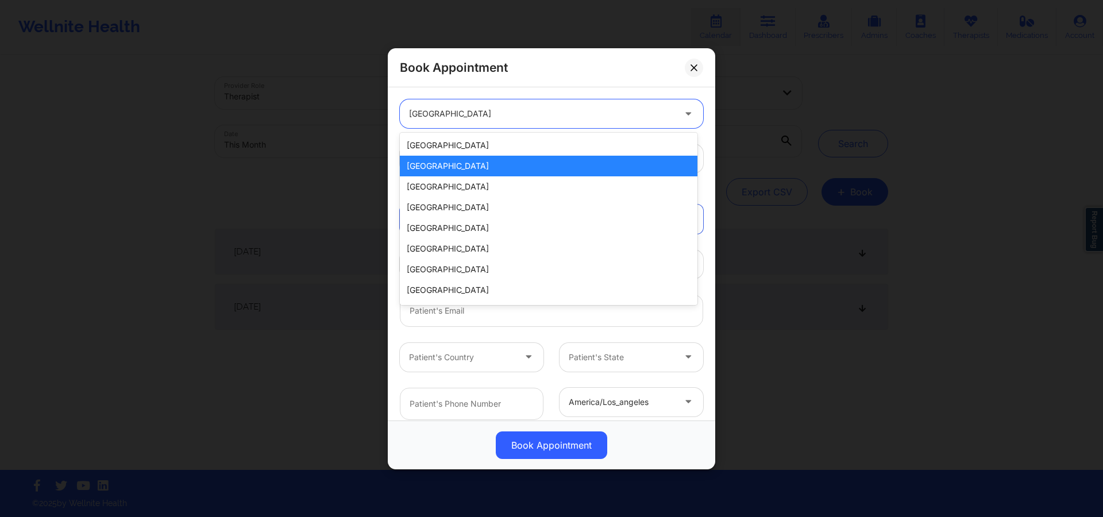
click at [485, 119] on div at bounding box center [541, 114] width 265 height 14
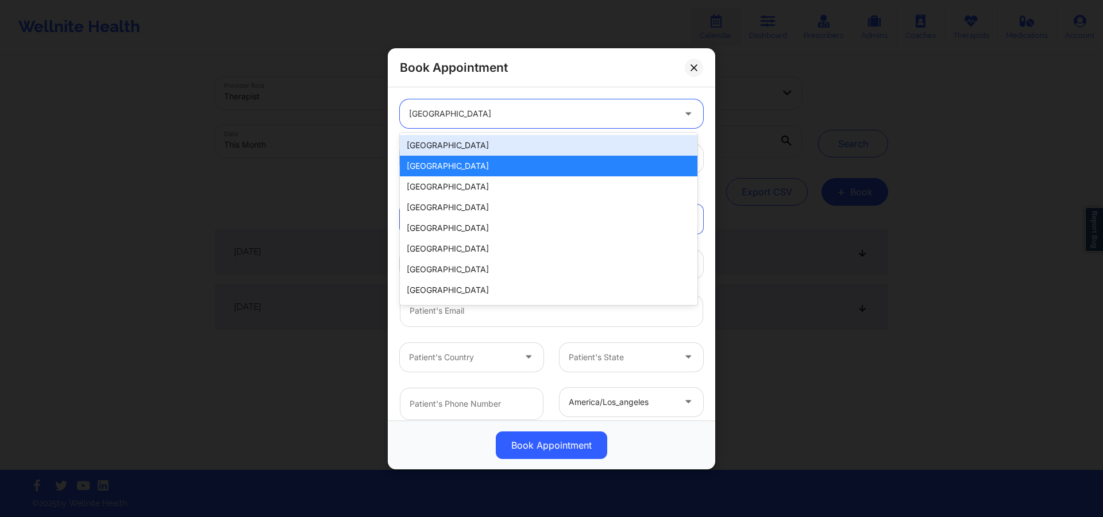
click at [465, 142] on div "[GEOGRAPHIC_DATA]" at bounding box center [549, 145] width 298 height 21
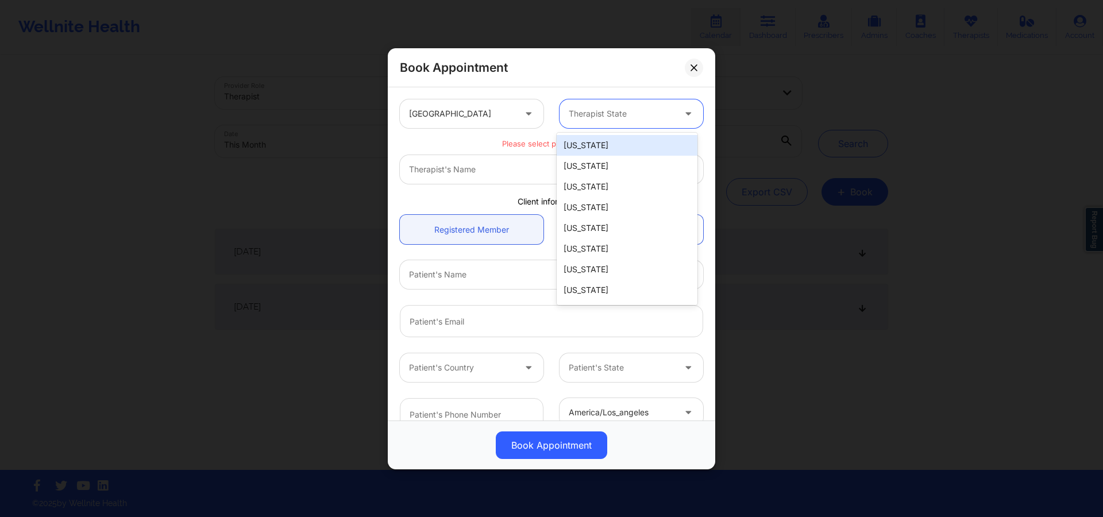
click at [622, 113] on div at bounding box center [622, 114] width 106 height 14
click at [610, 229] on div "[US_STATE]" at bounding box center [627, 228] width 141 height 21
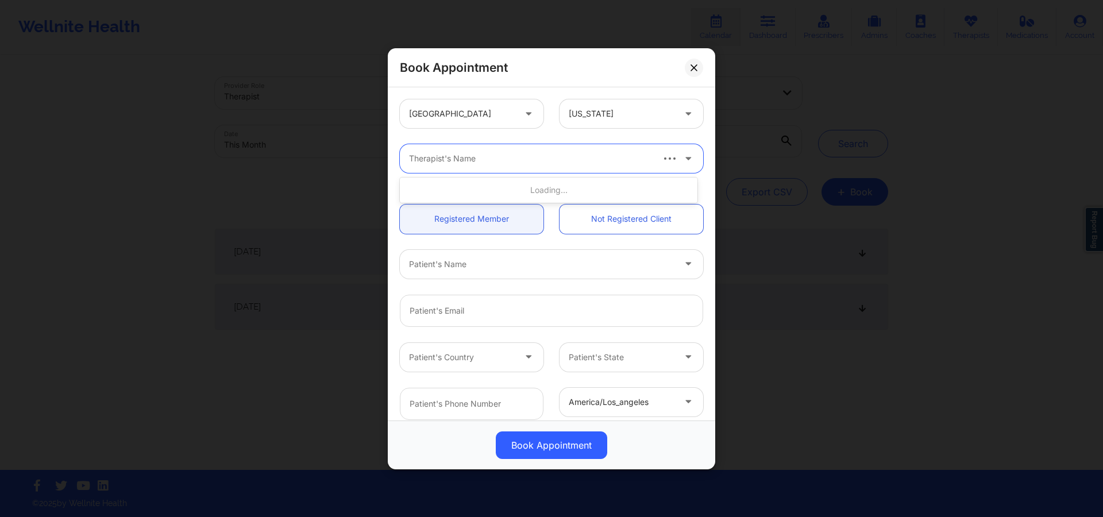
click at [535, 165] on div "Therapist's Name" at bounding box center [526, 158] width 253 height 29
type input "usha"
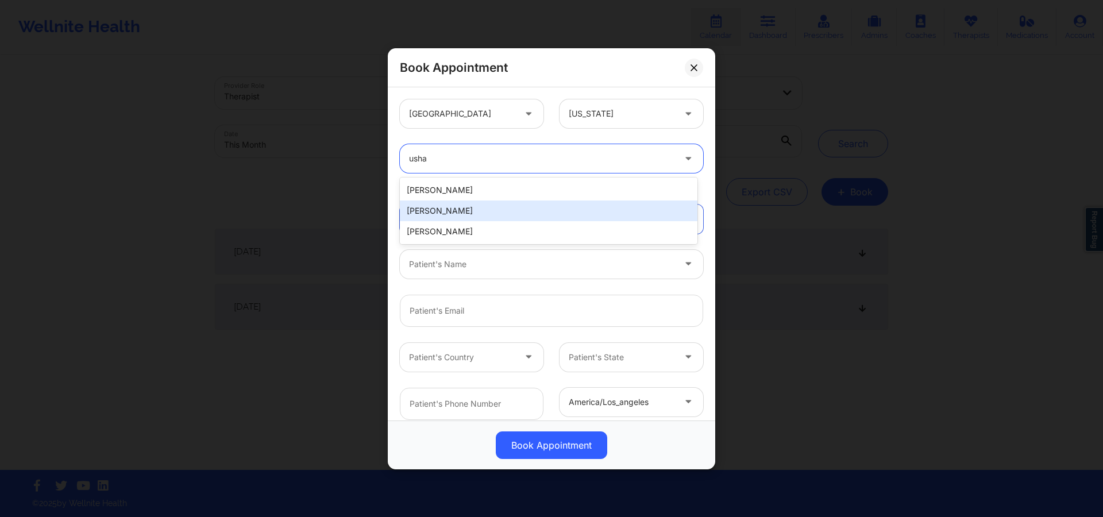
click at [508, 207] on div "[PERSON_NAME]" at bounding box center [549, 210] width 298 height 21
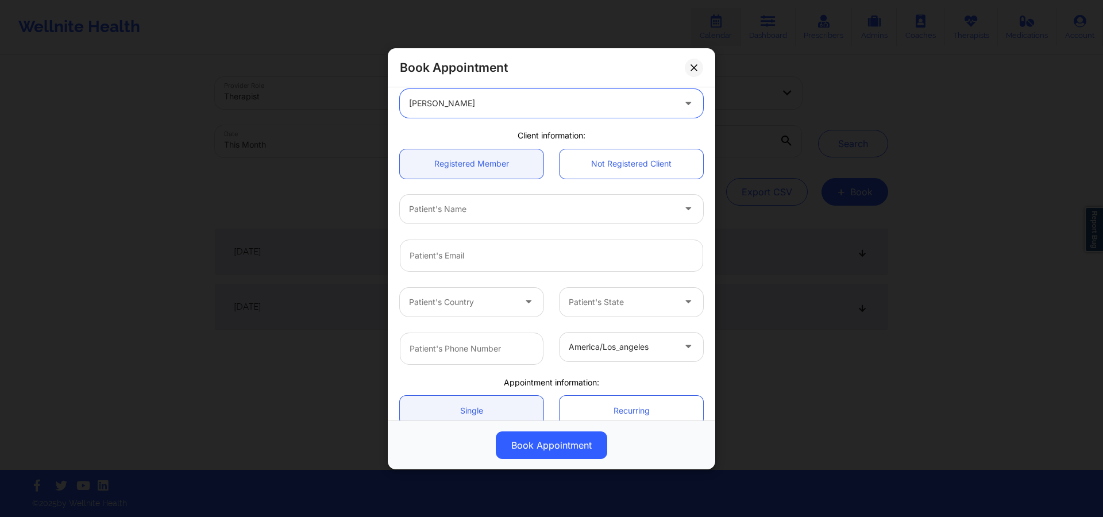
scroll to position [56, 0]
click at [499, 168] on link "Registered Member" at bounding box center [472, 162] width 144 height 29
click at [499, 214] on div at bounding box center [541, 208] width 265 height 14
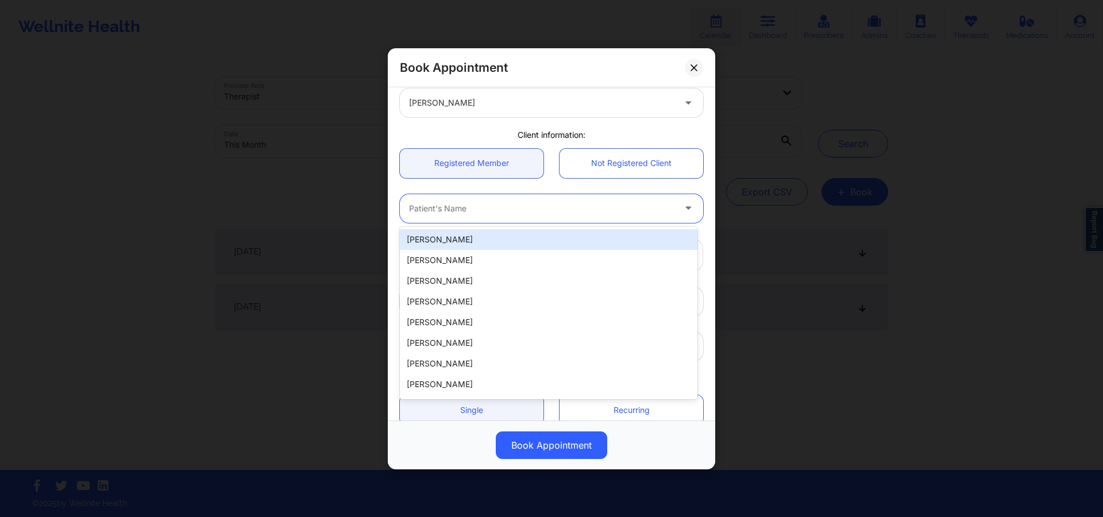
paste input "[PERSON_NAME]"
type input "[PERSON_NAME]"
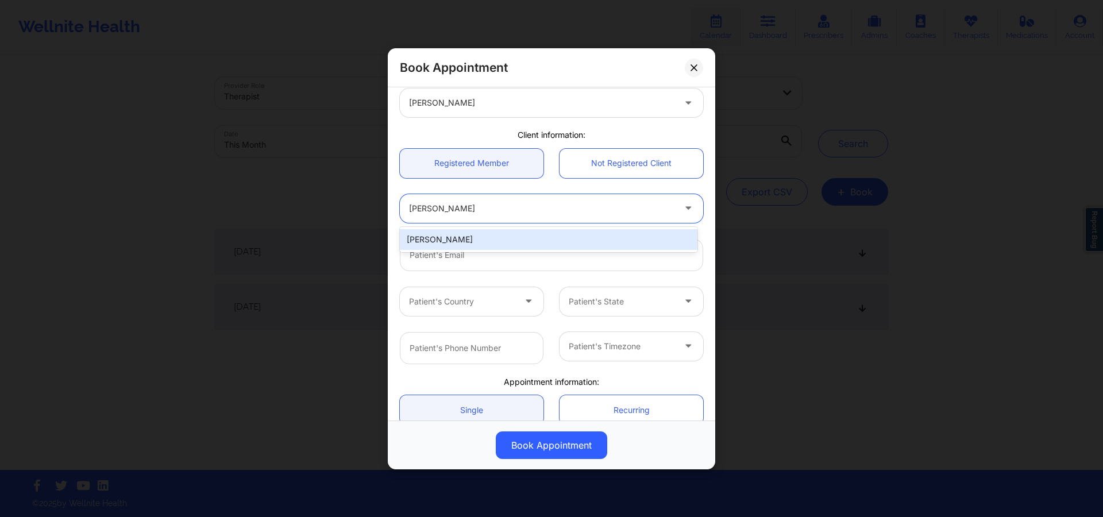
click at [455, 239] on div "[PERSON_NAME]" at bounding box center [549, 239] width 298 height 21
type input "[EMAIL_ADDRESS][DOMAIN_NAME]"
type input "9168014943"
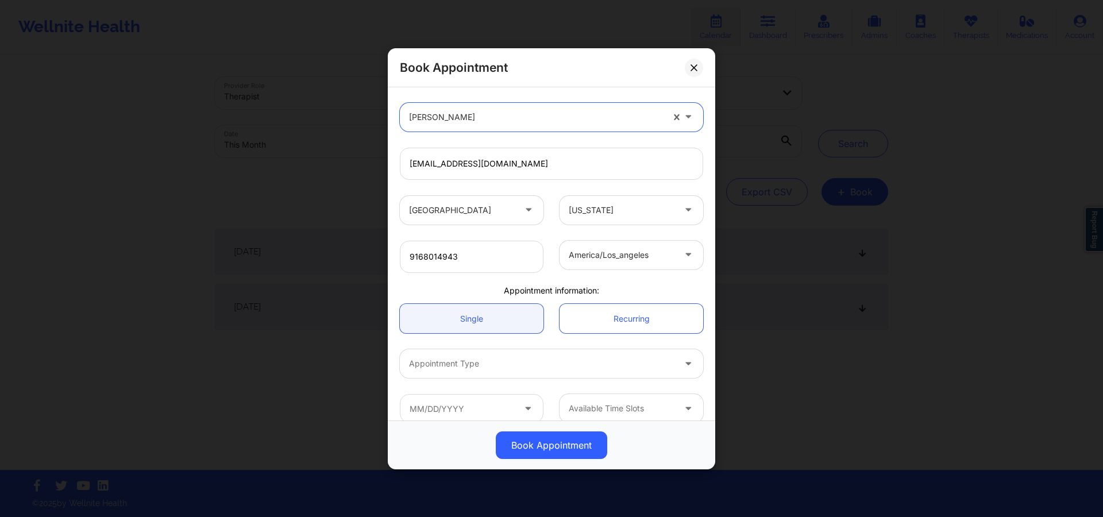
scroll to position [161, 0]
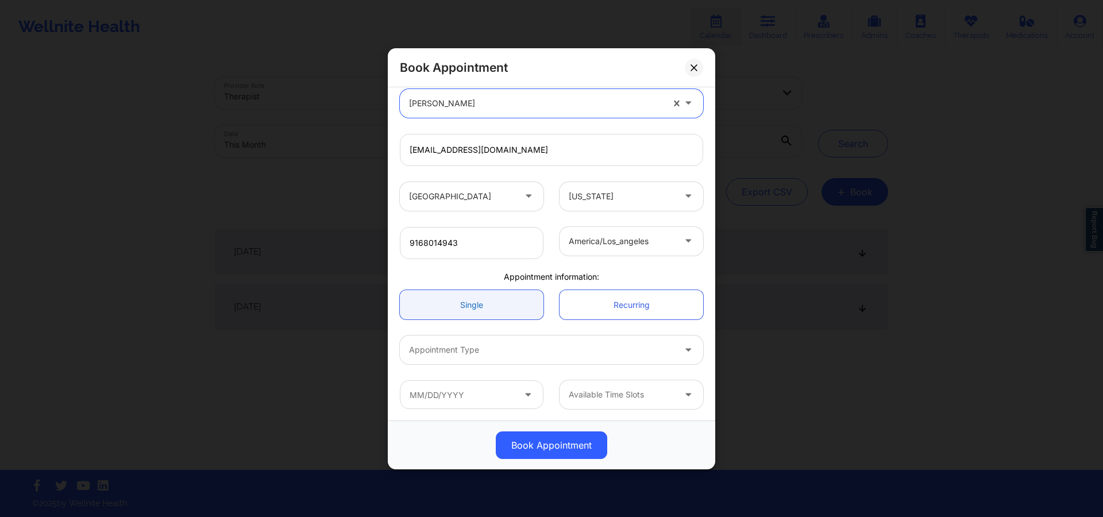
click at [491, 311] on link "Single" at bounding box center [472, 304] width 144 height 29
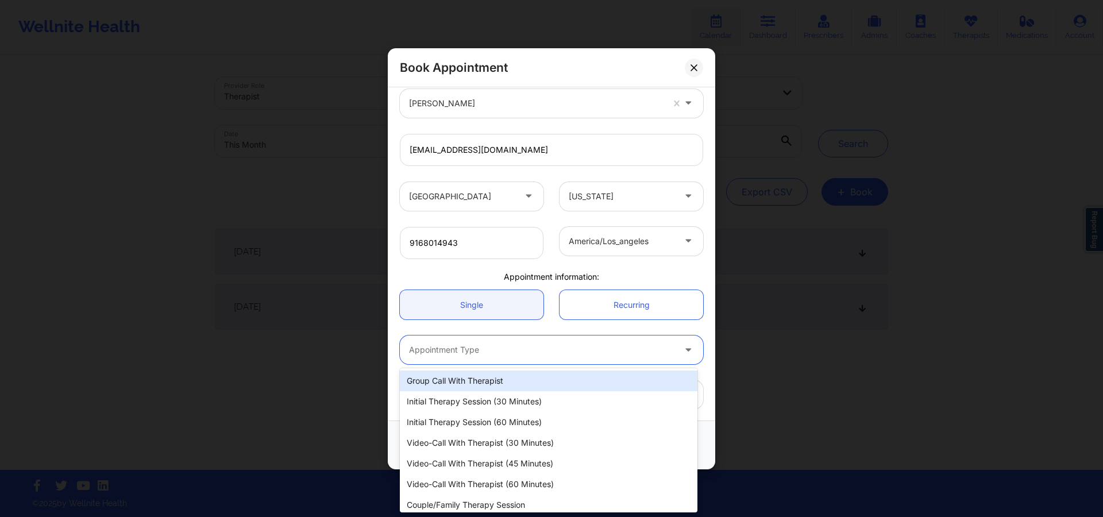
click at [494, 344] on div at bounding box center [541, 350] width 265 height 14
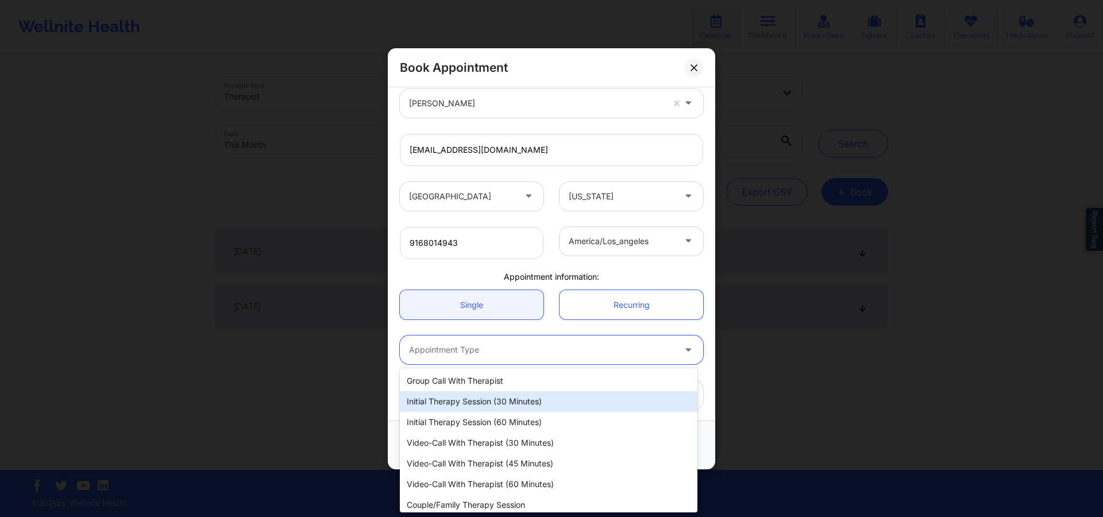
click at [490, 400] on div "Initial Therapy Session (30 minutes)" at bounding box center [549, 401] width 298 height 21
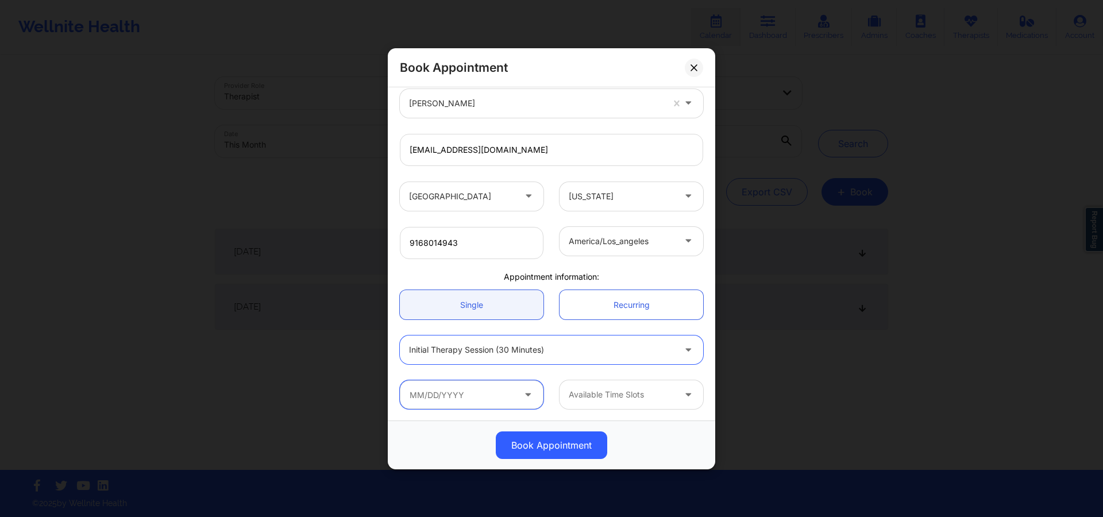
click at [499, 393] on input "text" at bounding box center [472, 394] width 144 height 29
click at [460, 389] on input "text" at bounding box center [472, 394] width 144 height 29
click at [449, 394] on input "text" at bounding box center [472, 394] width 144 height 29
click at [446, 393] on input "text" at bounding box center [472, 394] width 144 height 29
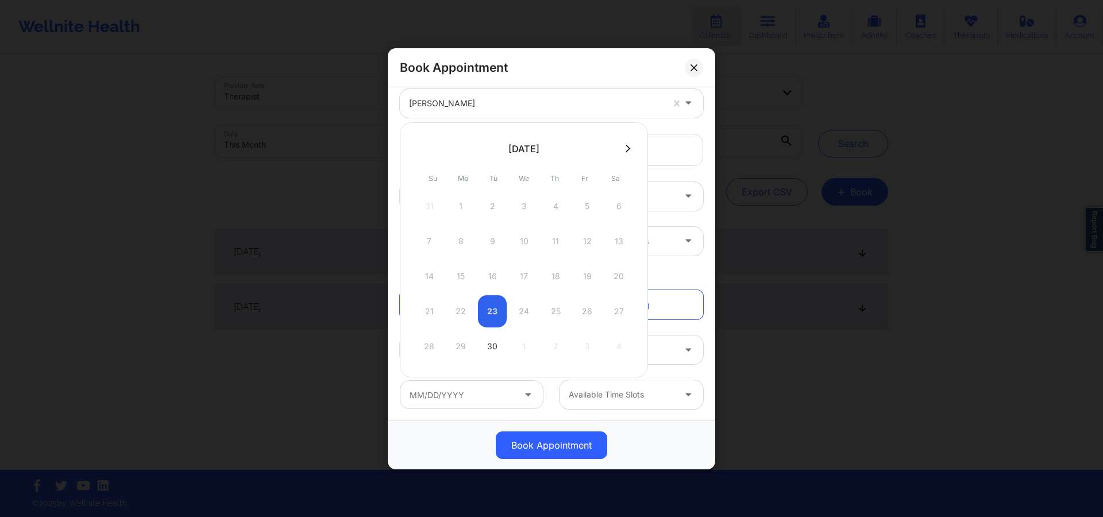
click at [539, 147] on div "[DATE]" at bounding box center [523, 148] width 31 height 11
click at [508, 149] on div "[DATE]" at bounding box center [523, 148] width 31 height 11
click at [626, 152] on icon at bounding box center [628, 148] width 5 height 9
click at [418, 148] on icon at bounding box center [420, 147] width 5 height 7
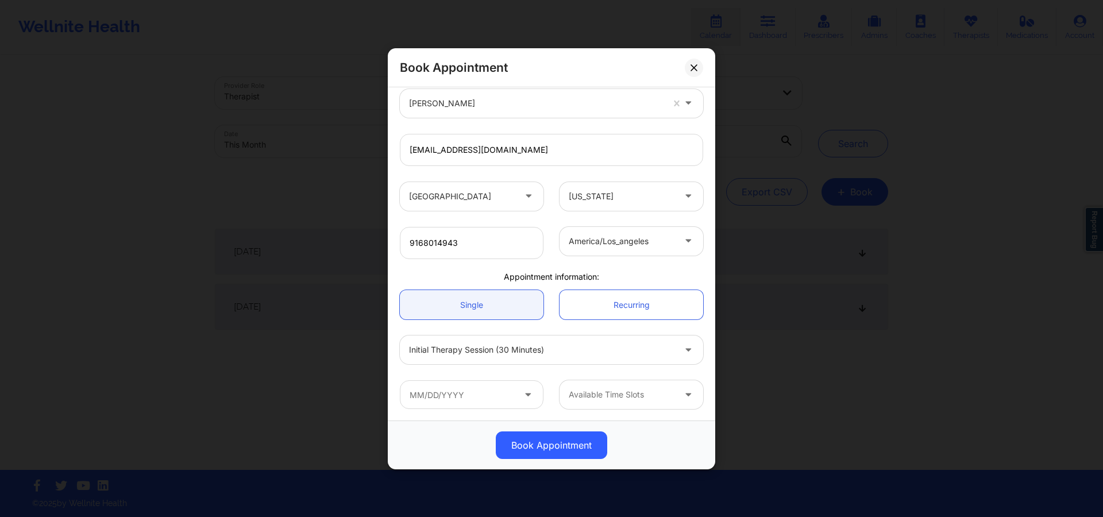
click at [522, 399] on span at bounding box center [529, 394] width 14 height 14
click at [522, 388] on icon at bounding box center [527, 392] width 11 height 10
click at [524, 394] on icon at bounding box center [527, 392] width 11 height 10
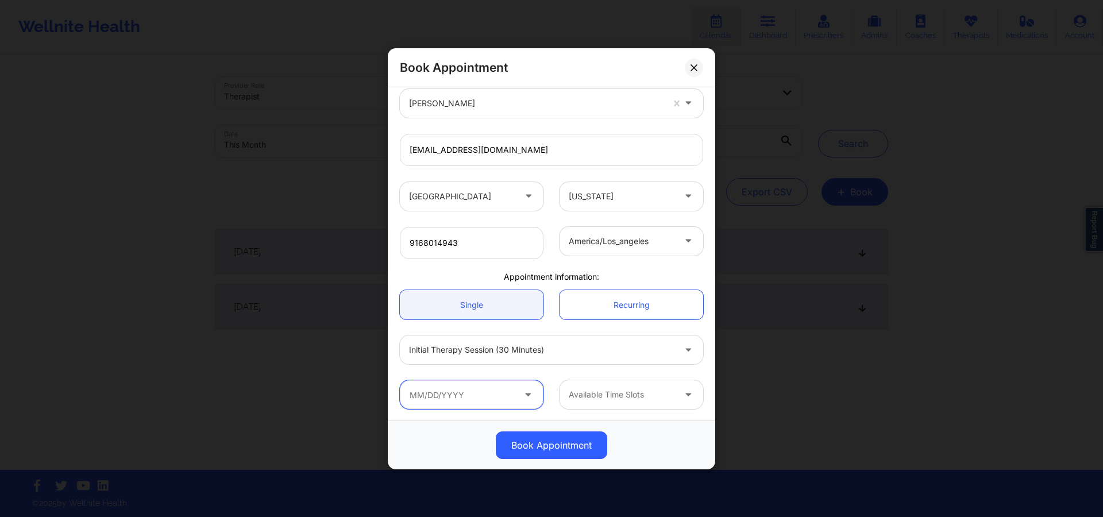
drag, startPoint x: 538, startPoint y: 387, endPoint x: 532, endPoint y: 391, distance: 7.0
click at [532, 391] on div at bounding box center [472, 394] width 144 height 29
click at [529, 395] on icon at bounding box center [527, 392] width 11 height 10
click at [518, 397] on input "text" at bounding box center [472, 394] width 144 height 29
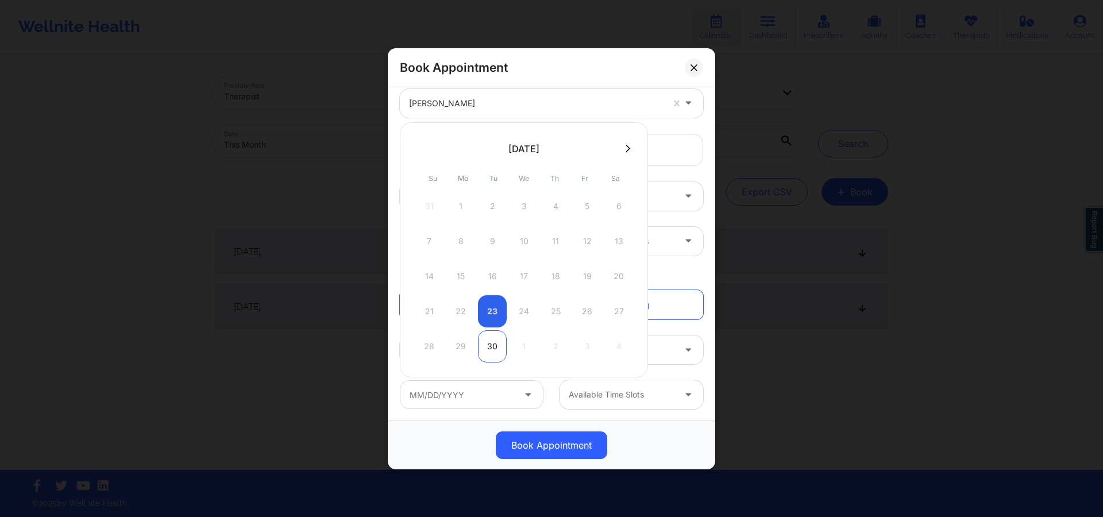
click at [493, 341] on div "30" at bounding box center [492, 346] width 29 height 32
type input "[DATE]"
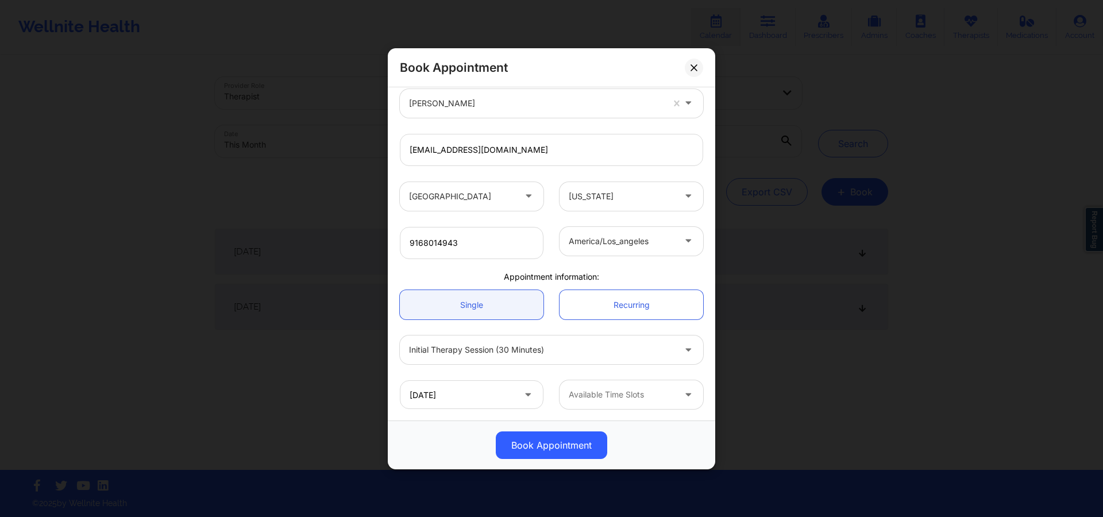
click at [603, 394] on div at bounding box center [622, 395] width 106 height 14
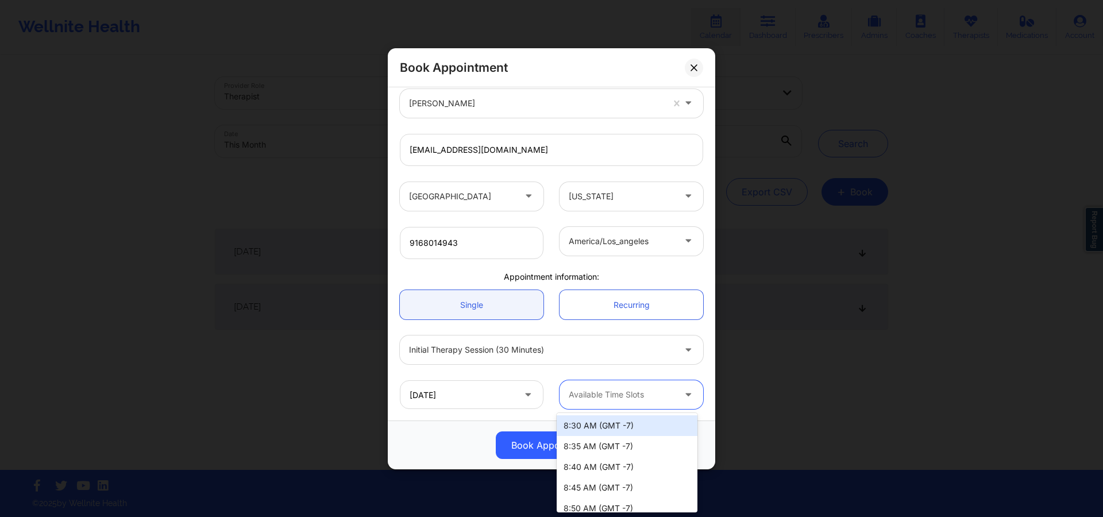
click at [646, 386] on div "Available Time Slots" at bounding box center [618, 394] width 116 height 29
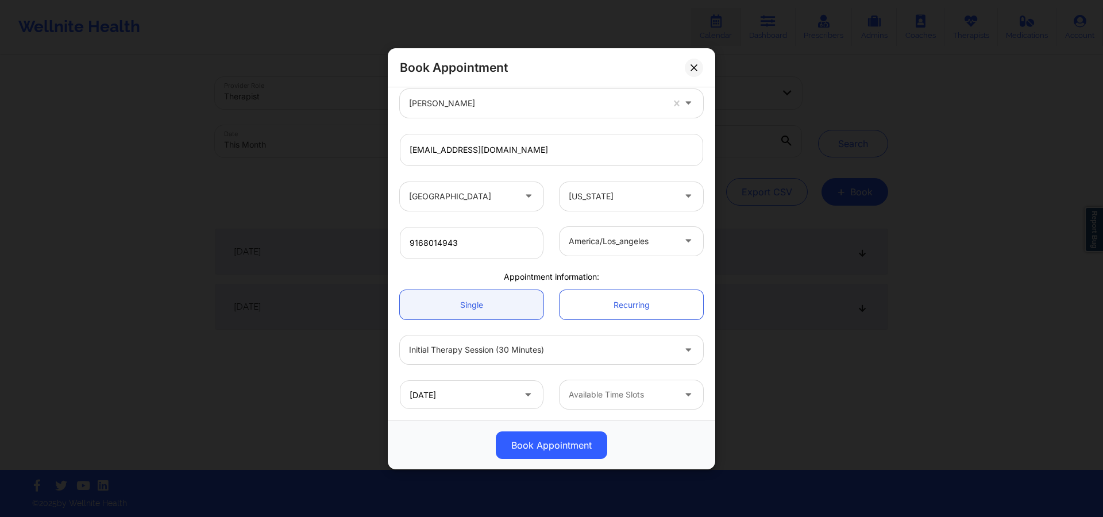
click at [422, 432] on div "Book Appointment" at bounding box center [551, 445] width 311 height 28
click at [638, 401] on div "Available Time Slots" at bounding box center [618, 394] width 116 height 29
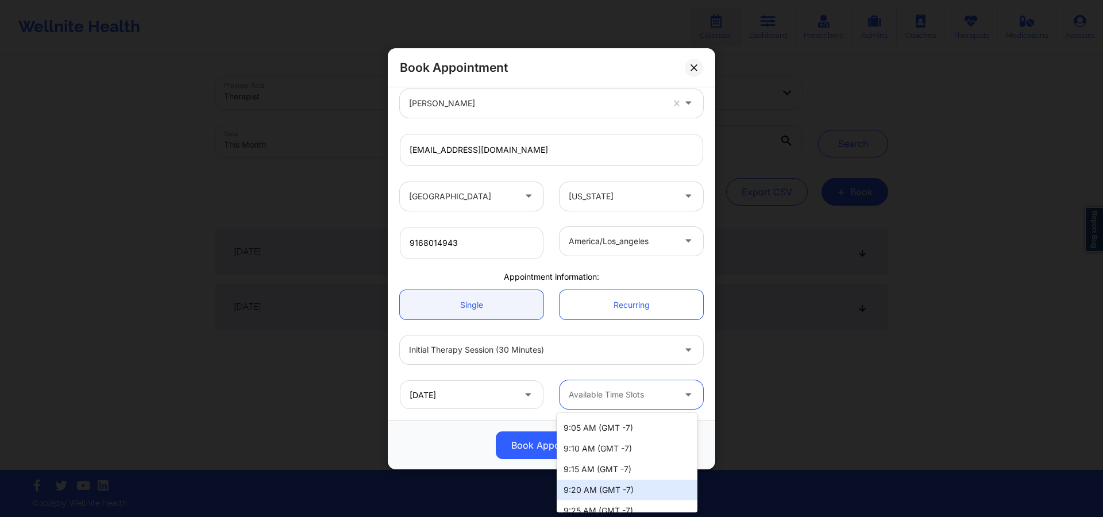
scroll to position [0, 0]
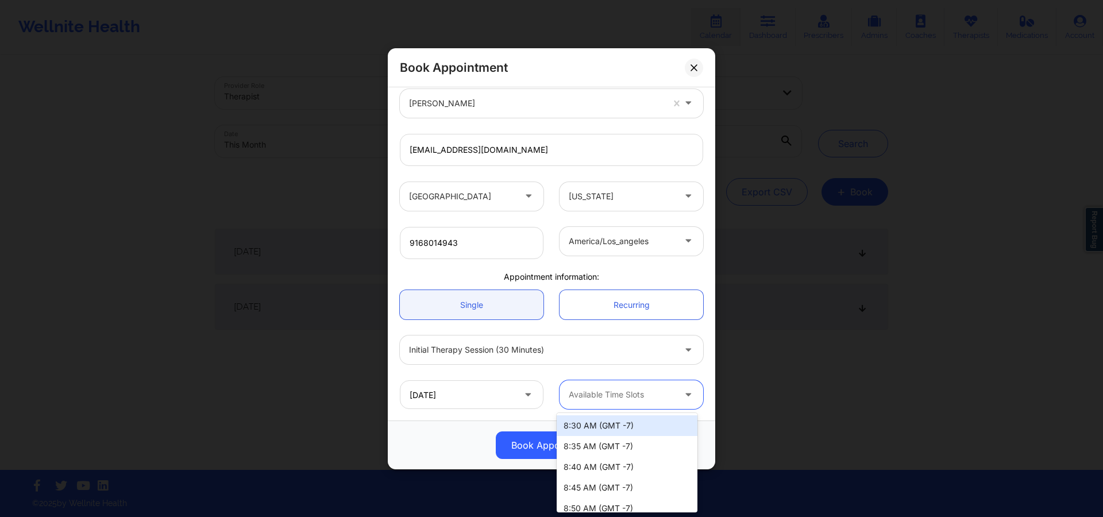
click at [433, 437] on div "Book Appointment" at bounding box center [551, 445] width 311 height 28
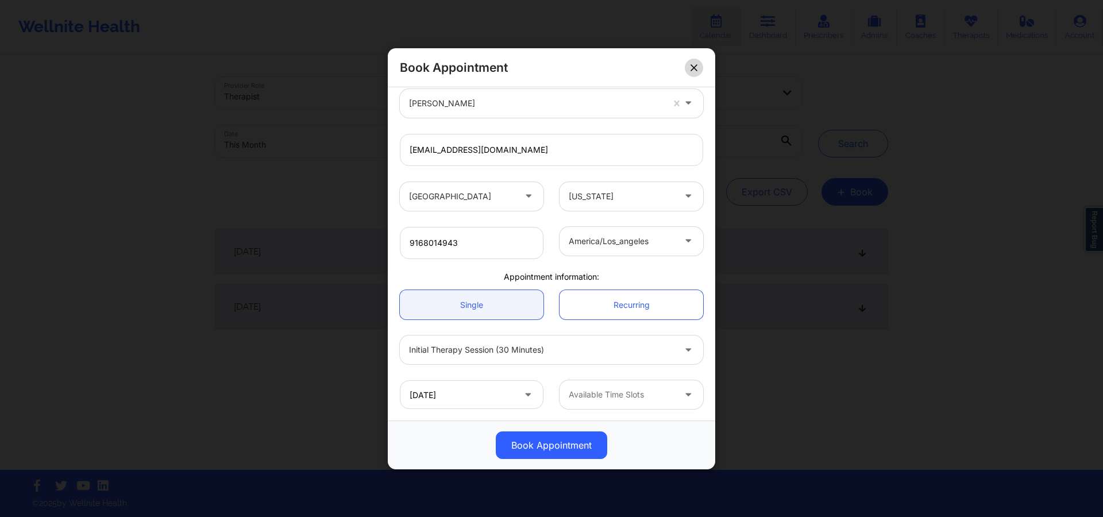
click at [692, 67] on icon at bounding box center [694, 67] width 7 height 7
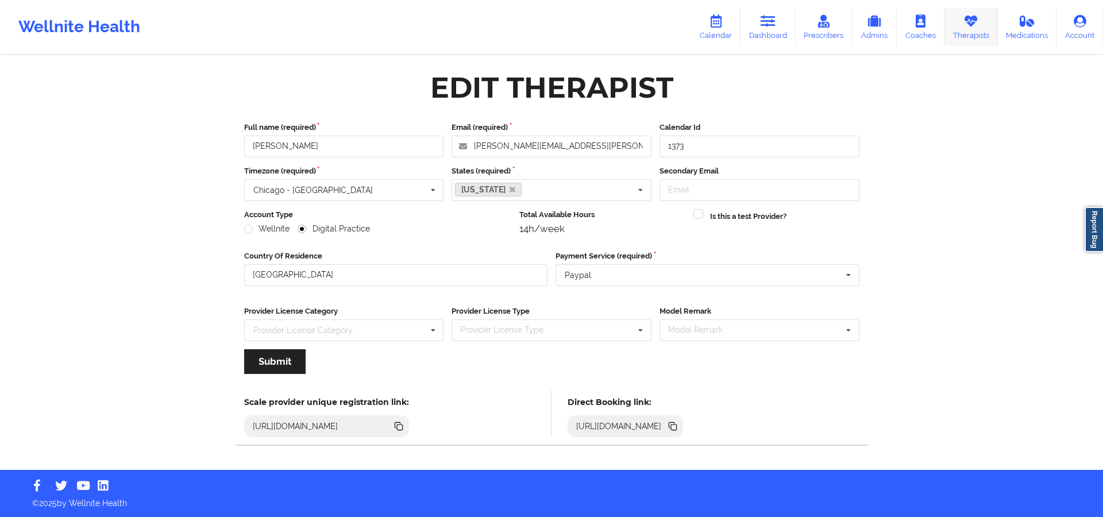
click at [957, 14] on link "Therapists" at bounding box center [970, 27] width 53 height 38
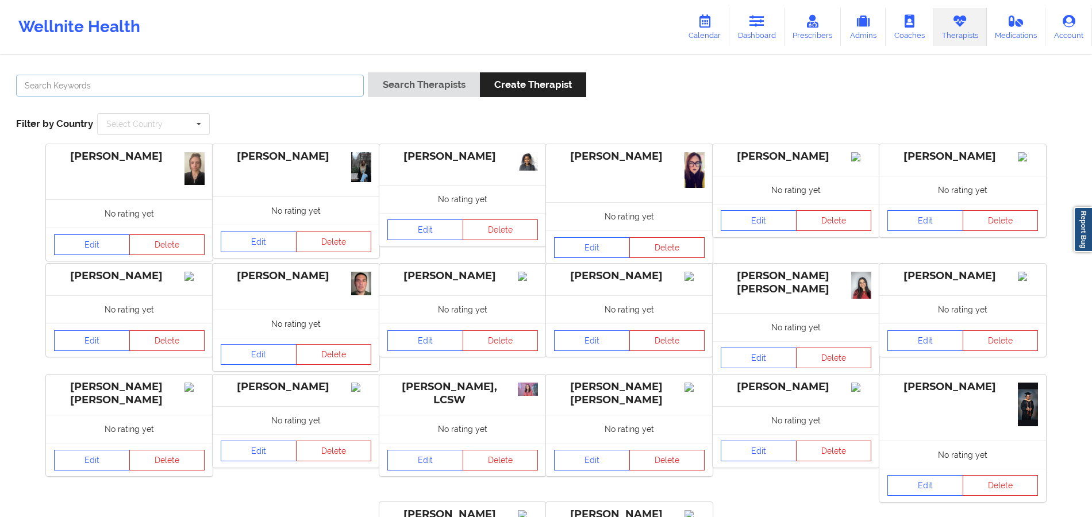
click at [342, 92] on input "text" at bounding box center [190, 86] width 348 height 22
paste input "Ellen Case"
type input "Ellen Case"
click at [428, 68] on div "Ellen Case Search Therapists Create Therapist Filter by Country Select Country …" at bounding box center [545, 103] width 1075 height 79
click at [445, 74] on button "Search Therapists" at bounding box center [423, 84] width 111 height 25
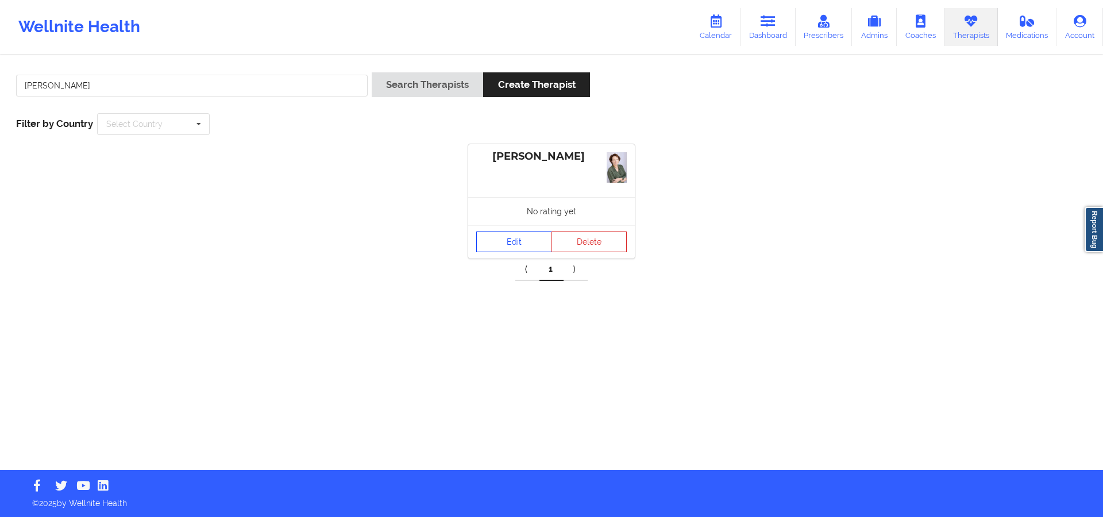
click at [508, 241] on link "Edit" at bounding box center [514, 242] width 76 height 21
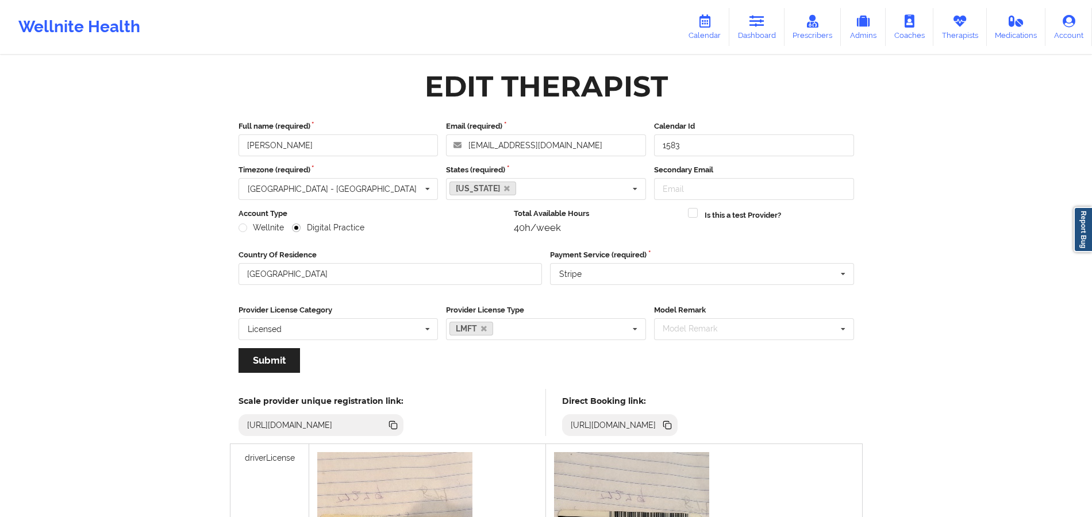
click at [673, 421] on icon at bounding box center [667, 425] width 13 height 13
click at [952, 30] on link "Therapists" at bounding box center [959, 27] width 53 height 38
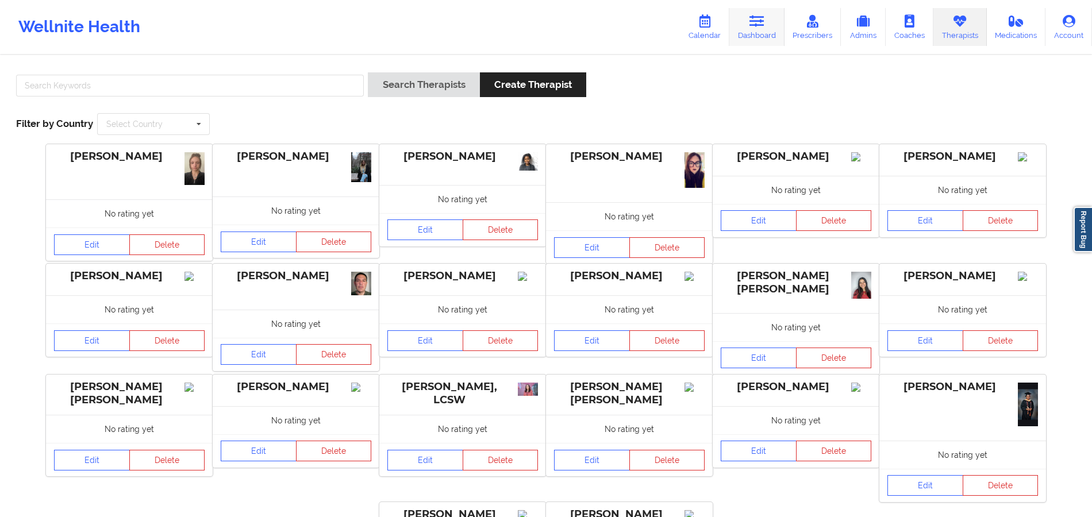
click at [736, 18] on link "Dashboard" at bounding box center [756, 27] width 55 height 38
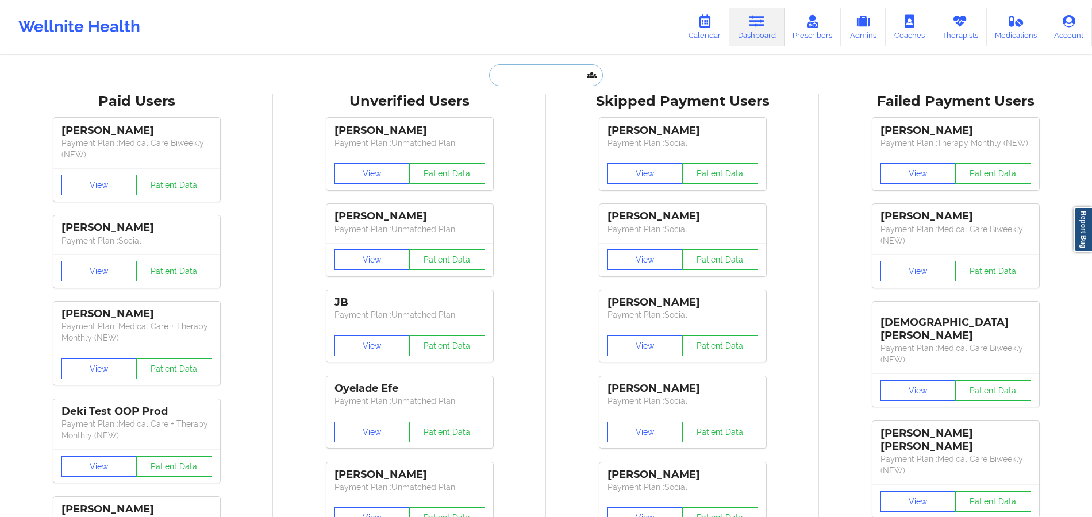
click at [550, 77] on input "text" at bounding box center [546, 75] width 114 height 22
paste input "[PERSON_NAME]"
type input "[PERSON_NAME]"
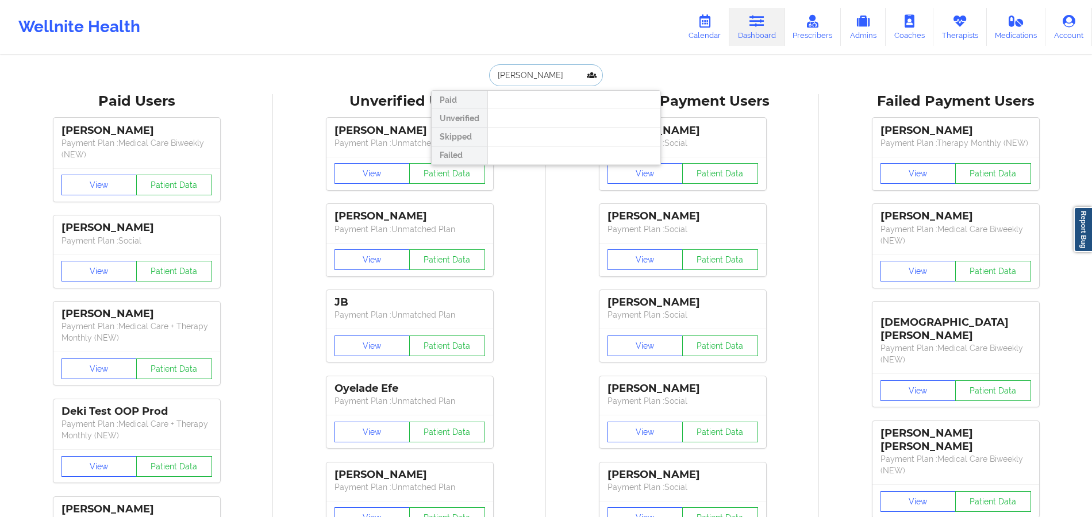
click at [550, 77] on input "[PERSON_NAME]" at bounding box center [546, 75] width 114 height 22
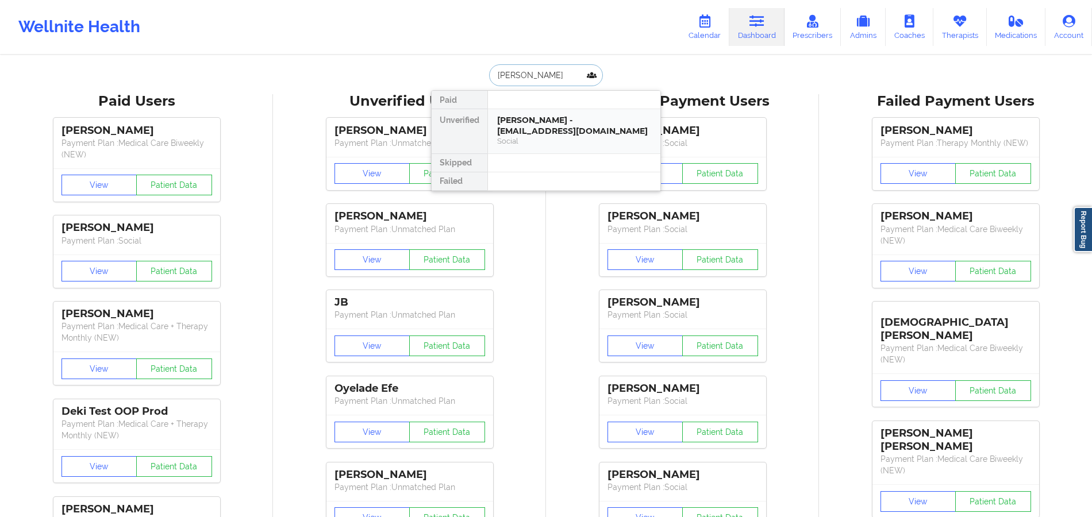
click at [516, 118] on div "JENNIFER CODDINGTON - jrc031123@gmail.com" at bounding box center [574, 125] width 154 height 21
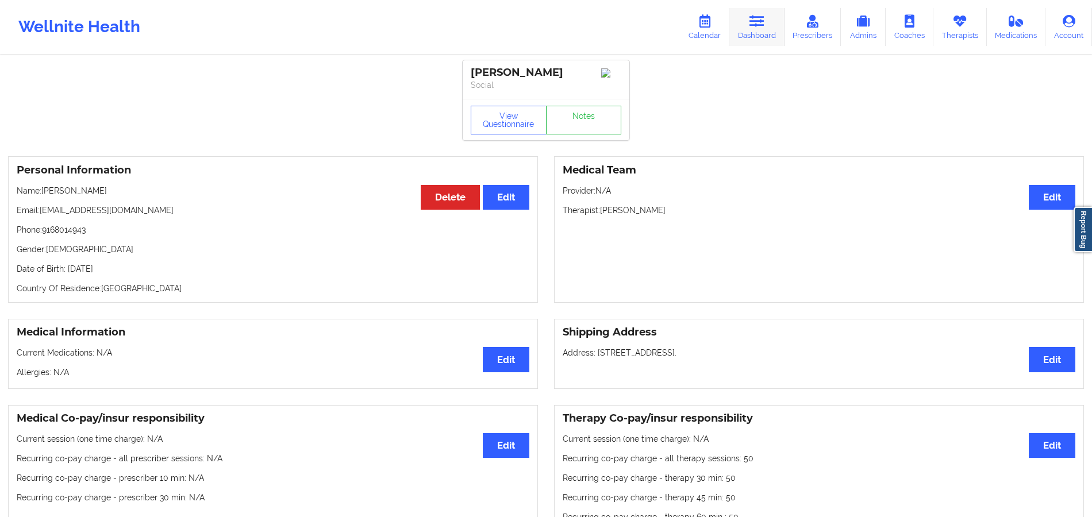
click at [764, 31] on link "Dashboard" at bounding box center [756, 27] width 55 height 38
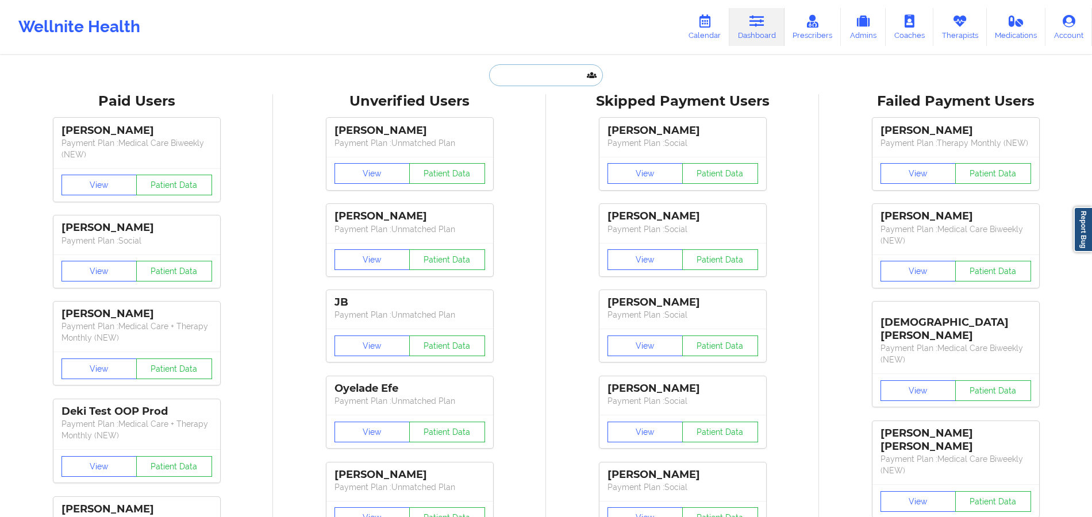
click at [524, 81] on input "text" at bounding box center [546, 75] width 114 height 22
paste input "[PERSON_NAME]"
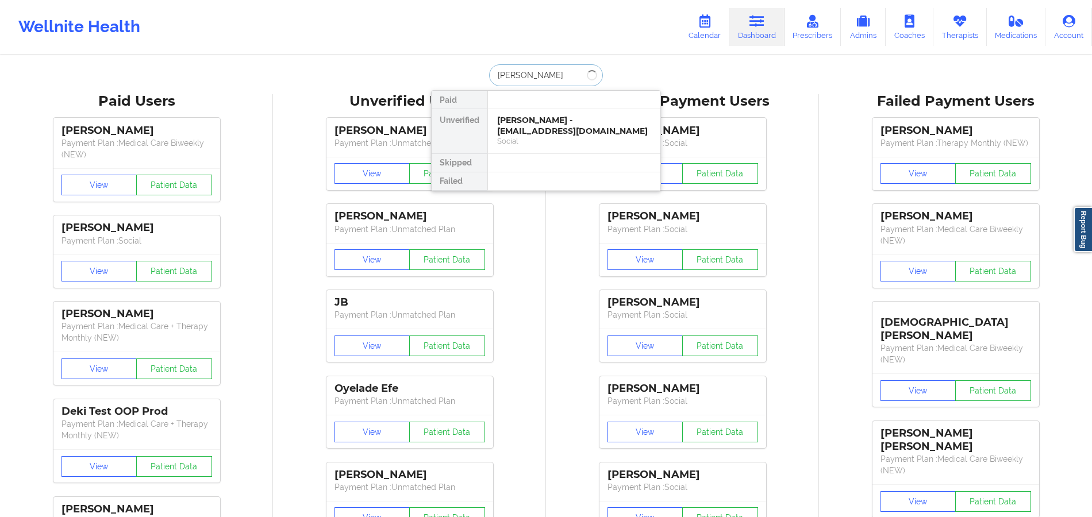
type input "[PERSON_NAME]"
click at [524, 81] on input "[PERSON_NAME]" at bounding box center [546, 75] width 114 height 22
click at [524, 136] on div "Cesley Guinn - cesleyguinn@yahoo.com" at bounding box center [574, 125] width 154 height 21
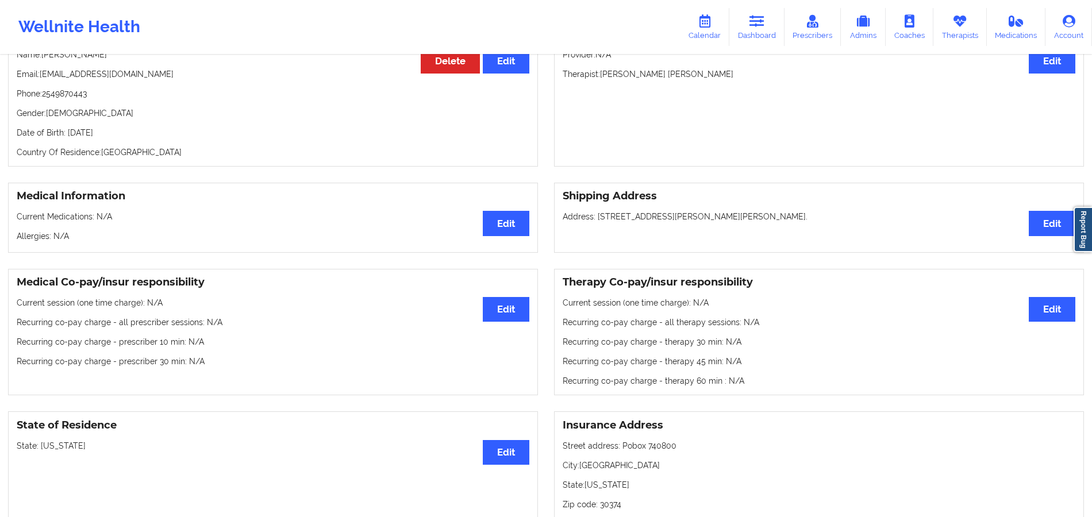
scroll to position [169, 0]
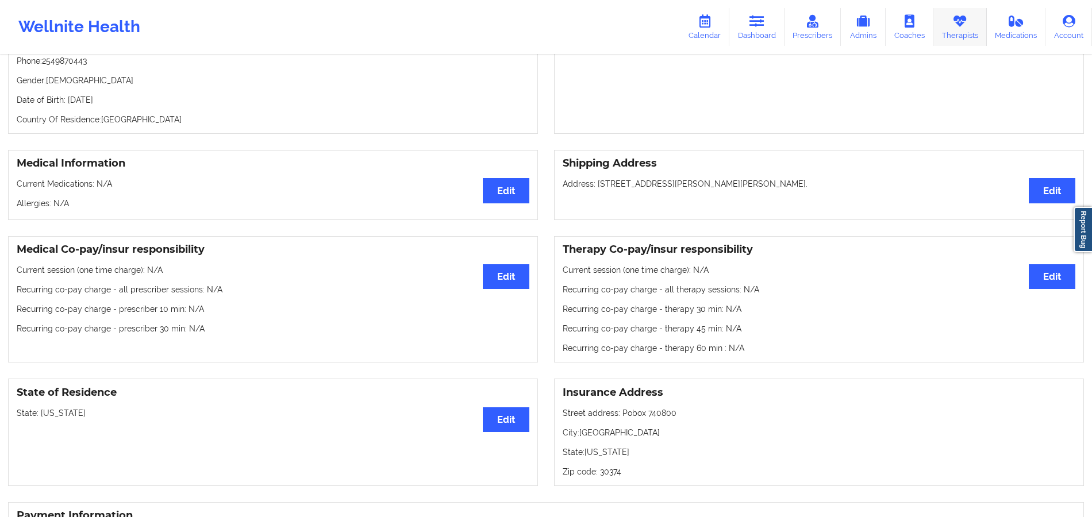
click at [955, 18] on icon at bounding box center [959, 21] width 15 height 13
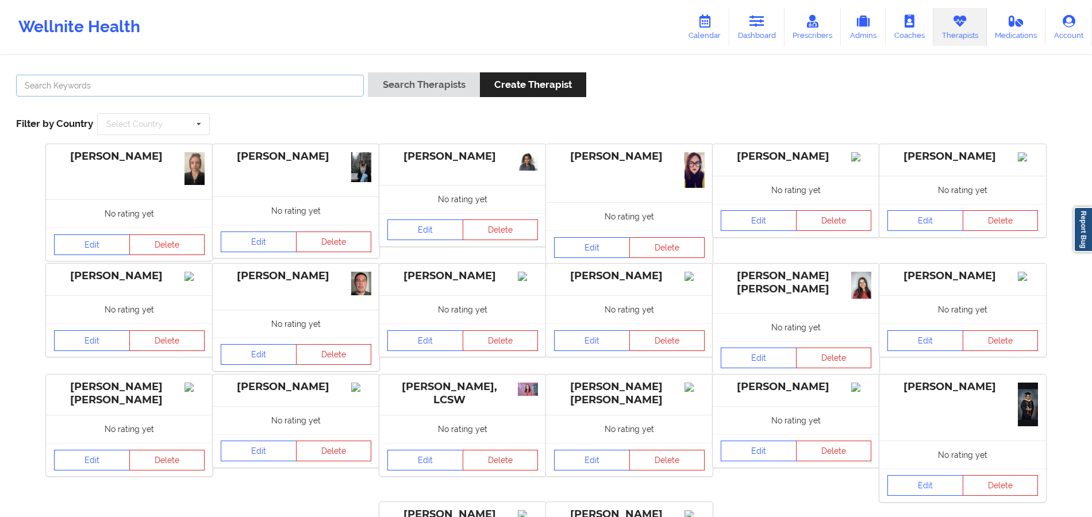
click at [344, 86] on input "text" at bounding box center [190, 86] width 348 height 22
paste input "Tia Jennings"
type input "Tia Jennings"
click at [426, 85] on button "Search Therapists" at bounding box center [423, 84] width 111 height 25
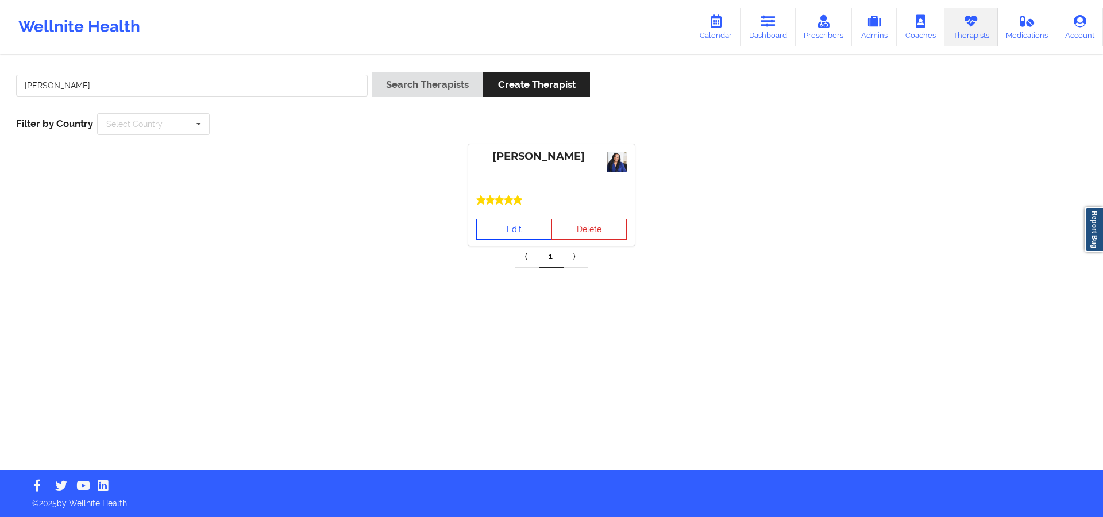
click at [531, 239] on link "Edit" at bounding box center [514, 229] width 76 height 21
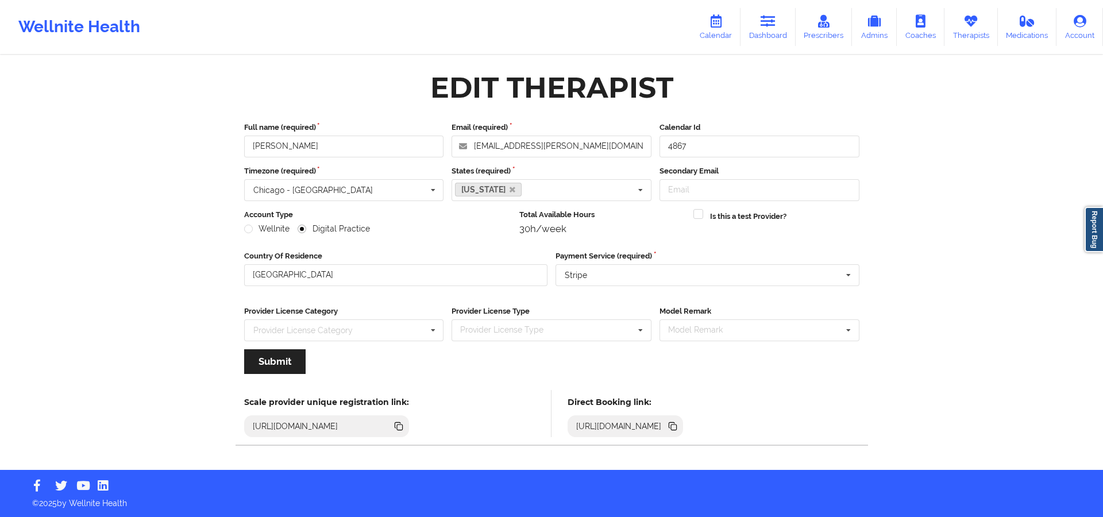
click at [674, 424] on icon at bounding box center [672, 425] width 6 height 6
click at [954, 22] on link "Therapists" at bounding box center [970, 27] width 53 height 38
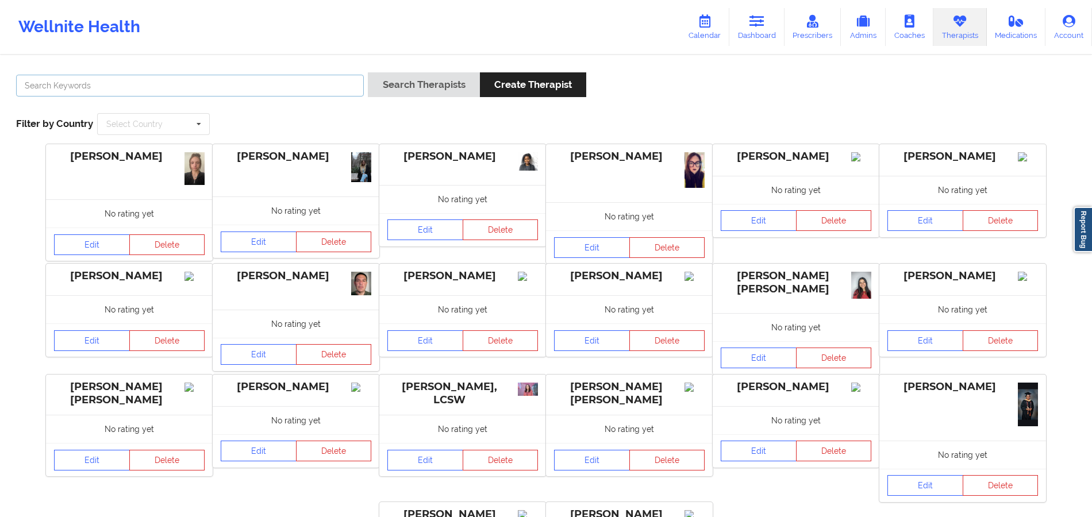
click at [341, 86] on input "text" at bounding box center [190, 86] width 348 height 22
paste input "Amy Evans-Gean"
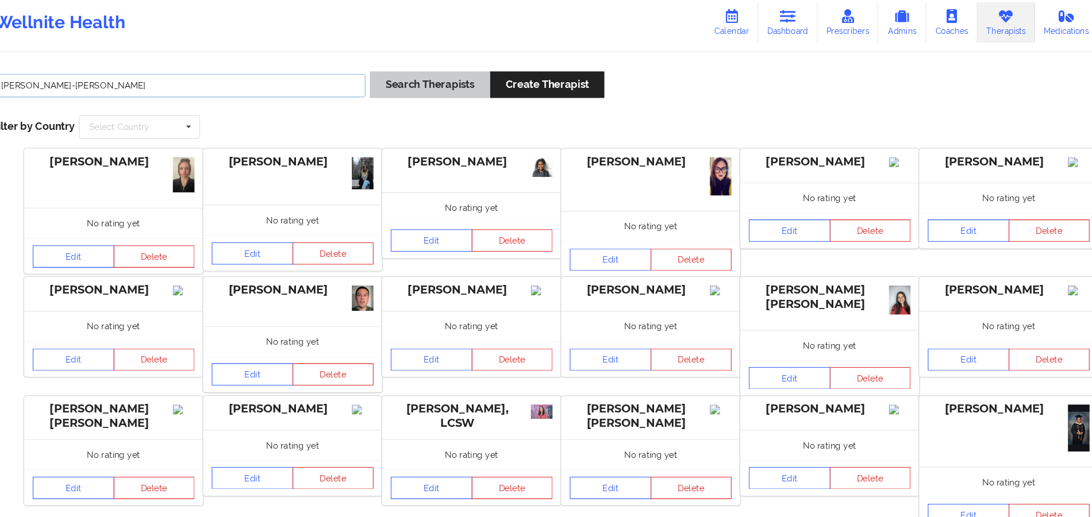
type input "Amy Evans-Gean"
click at [402, 83] on button "Search Therapists" at bounding box center [423, 84] width 111 height 25
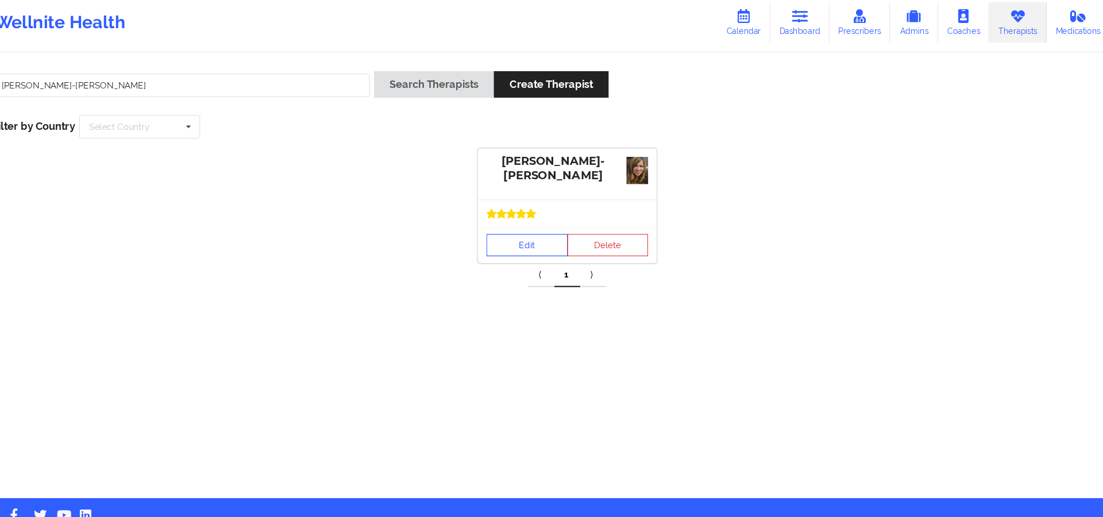
click at [514, 235] on link "Edit" at bounding box center [514, 234] width 76 height 21
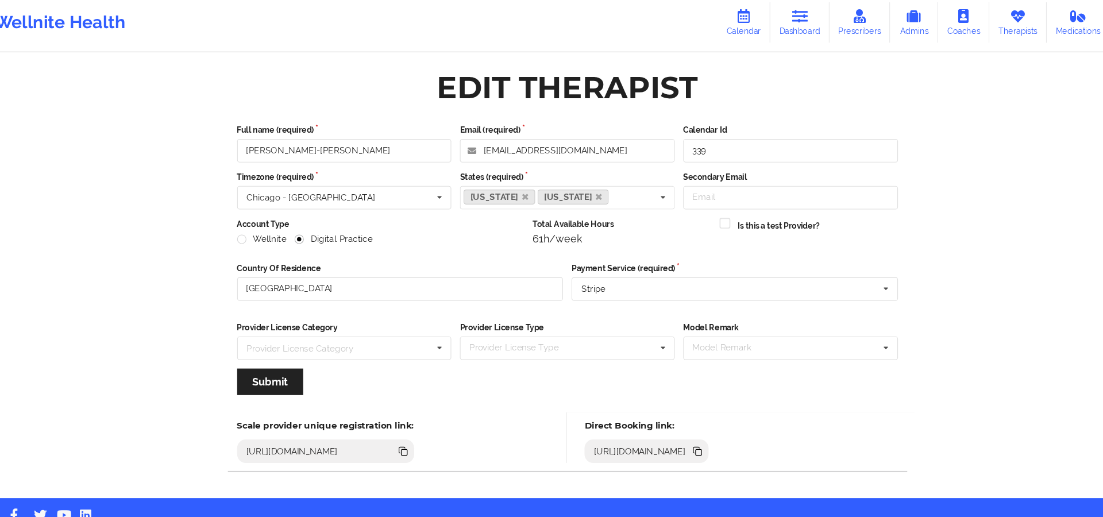
click at [679, 430] on icon at bounding box center [672, 426] width 13 height 13
click at [971, 35] on link "Therapists" at bounding box center [970, 27] width 53 height 38
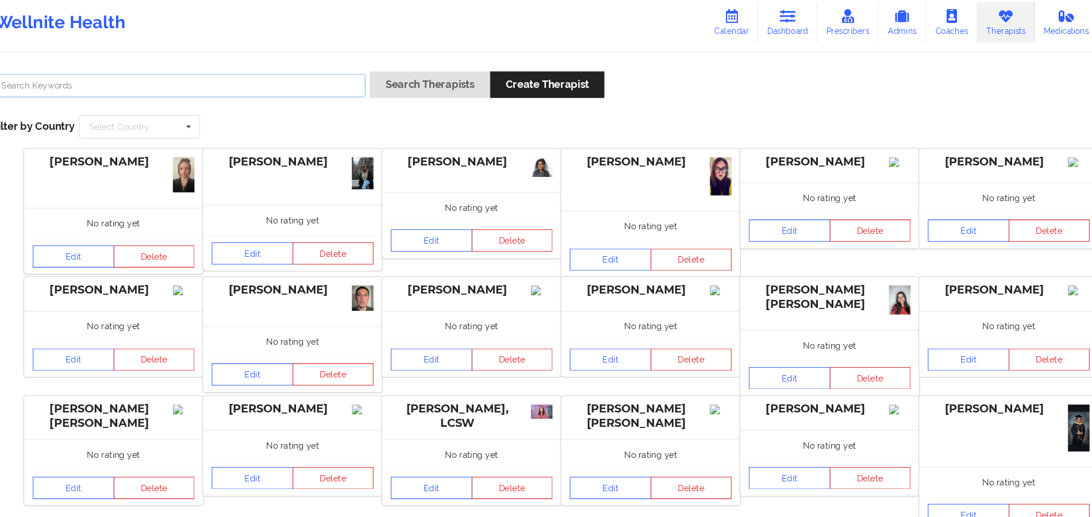
click at [314, 90] on input "text" at bounding box center [190, 86] width 348 height 22
paste input "Alicia Green -Scott"
type input "Alicia Green -Scott"
click at [453, 71] on div "Alicia Green -Scott Search Therapists Create Therapist Filter by Country Select…" at bounding box center [545, 103] width 1075 height 79
click at [451, 79] on button "Search Therapists" at bounding box center [423, 84] width 111 height 25
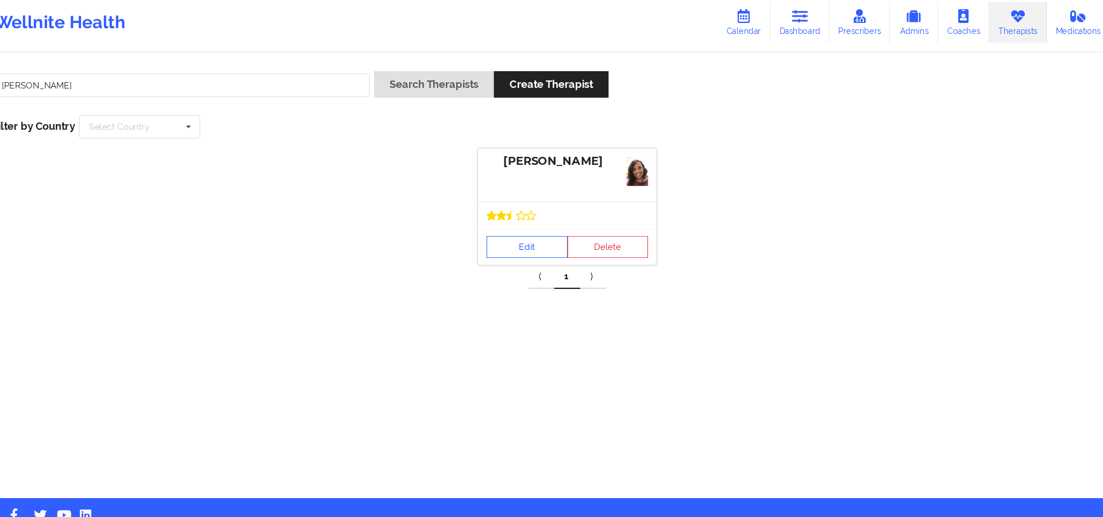
click at [511, 236] on link "Edit" at bounding box center [514, 236] width 76 height 21
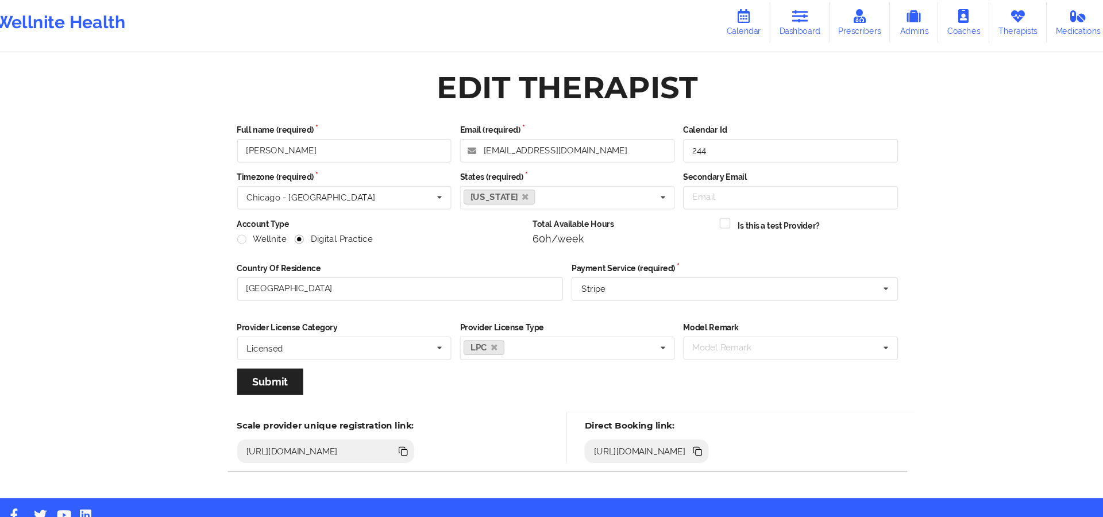
click at [677, 425] on icon at bounding box center [674, 428] width 6 height 6
click at [765, 40] on link "Dashboard" at bounding box center [768, 27] width 55 height 38
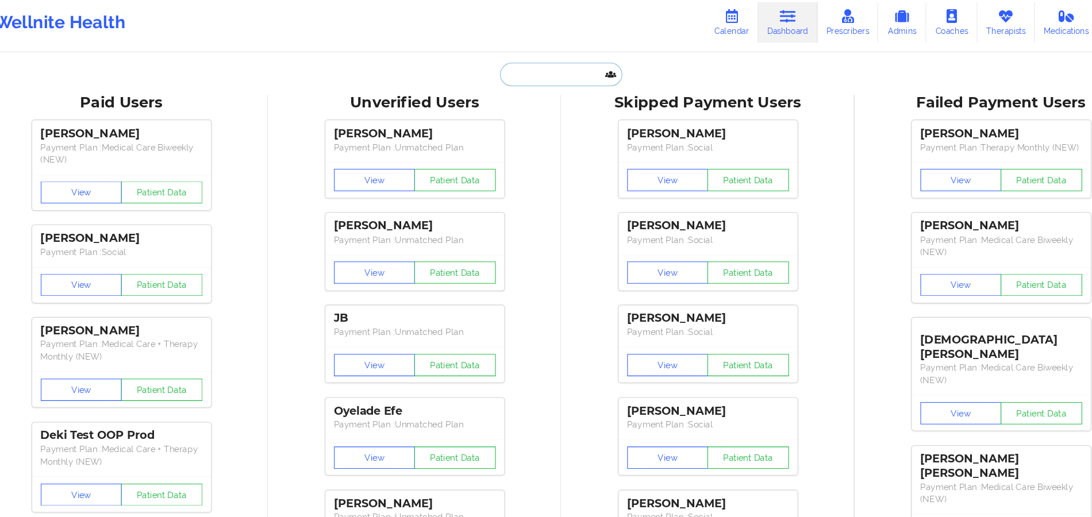
click at [520, 83] on input "text" at bounding box center [546, 75] width 114 height 22
paste input "YAKITA BRINSON"
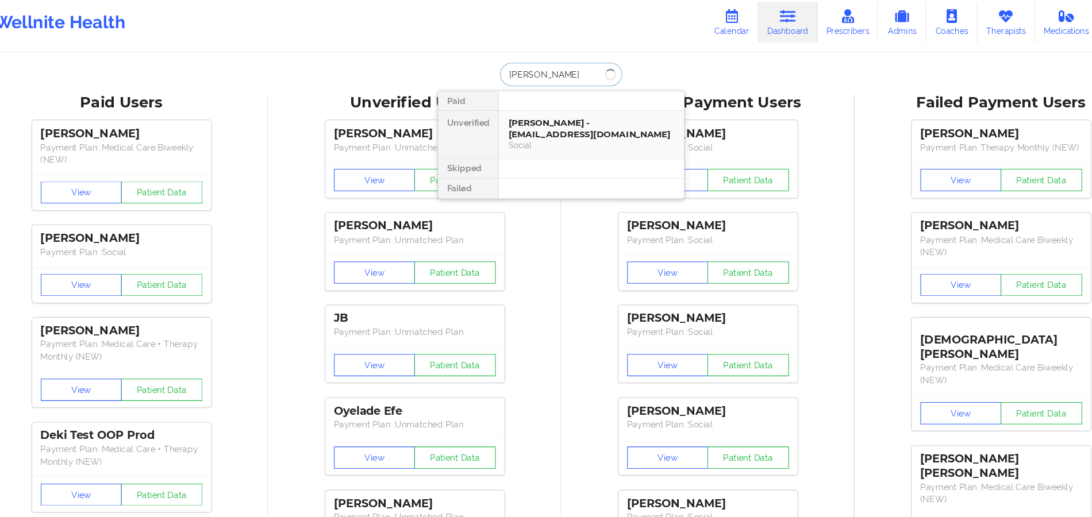
type input "YAKITA BRINSON"
click at [562, 123] on div "YAKITA BRINSON - ybrinson83@gmail.com" at bounding box center [574, 125] width 154 height 21
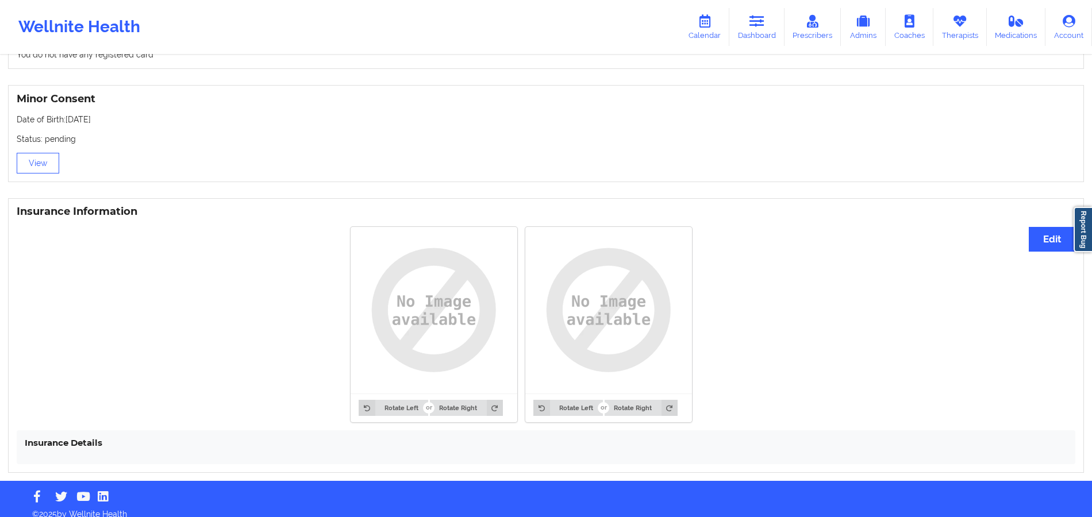
scroll to position [710, 0]
